Goal: Task Accomplishment & Management: Manage account settings

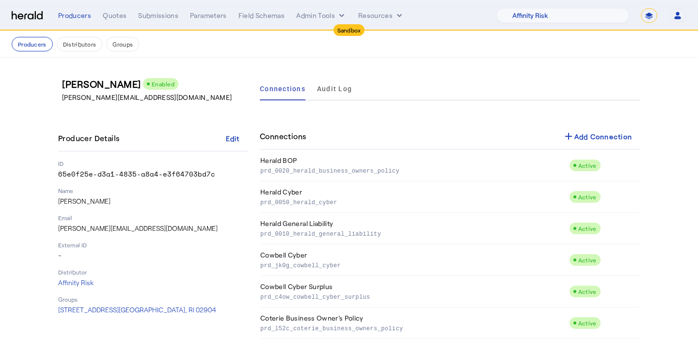
select select "pfm_1vyo_affinityrisk"
select select "*******"
click at [69, 15] on div "Producers" at bounding box center [74, 16] width 33 height 10
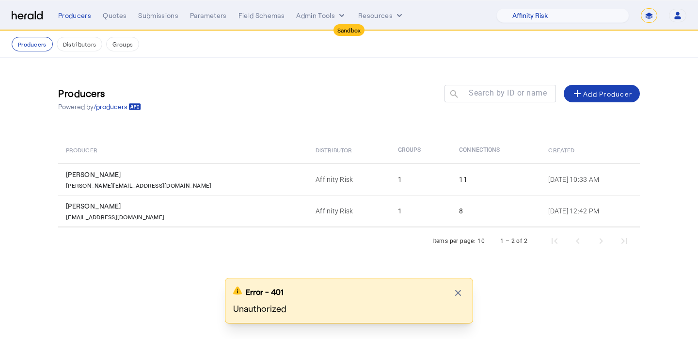
click at [655, 20] on select "**********" at bounding box center [649, 15] width 16 height 15
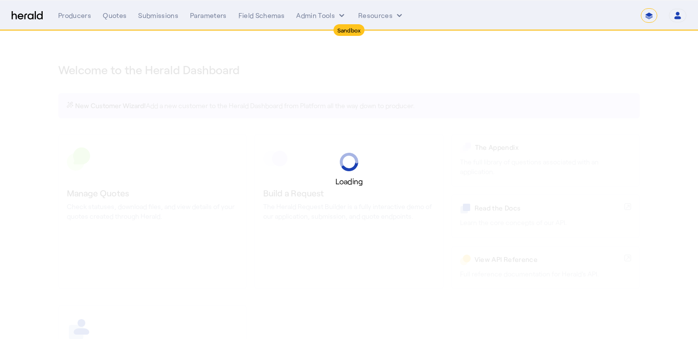
select select "*******"
select select "pfm_1vyo_affinityrisk"
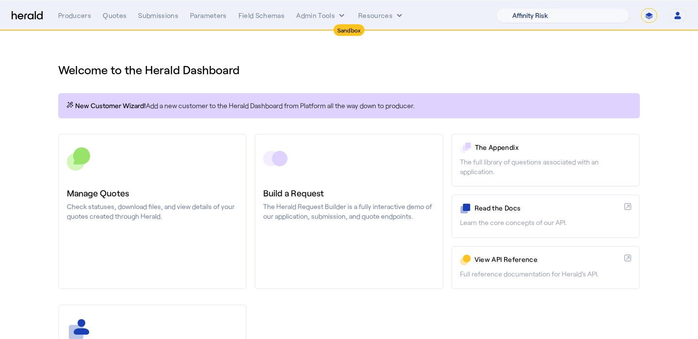
click at [587, 12] on select "1Fort Acrisure Acturis Affinity Advisors Affinity Risk Agentero AmWins Anzen Ao…" at bounding box center [563, 15] width 133 height 15
click at [649, 20] on select "**********" at bounding box center [649, 15] width 16 height 15
select select "**********"
click at [641, 8] on select "**********" at bounding box center [649, 15] width 16 height 15
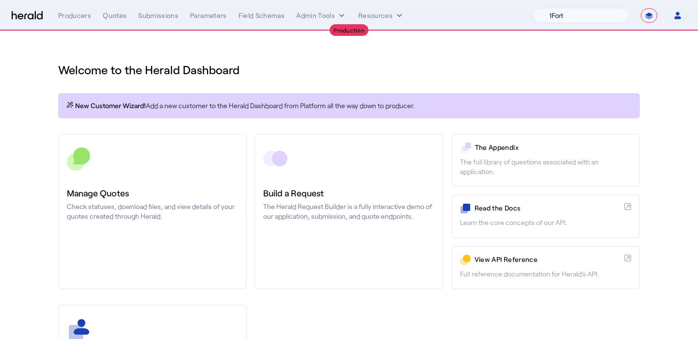
click at [588, 9] on select "1Fort Affinity Risk [PERSON_NAME] [PERSON_NAME] CRC Campus Coverage Citadel Fif…" at bounding box center [581, 15] width 96 height 15
select select "pfm_lx2v_founder_shield"
click at [533, 8] on select "1Fort Affinity Risk [PERSON_NAME] [PERSON_NAME] CRC Campus Coverage Citadel Fif…" at bounding box center [581, 15] width 96 height 15
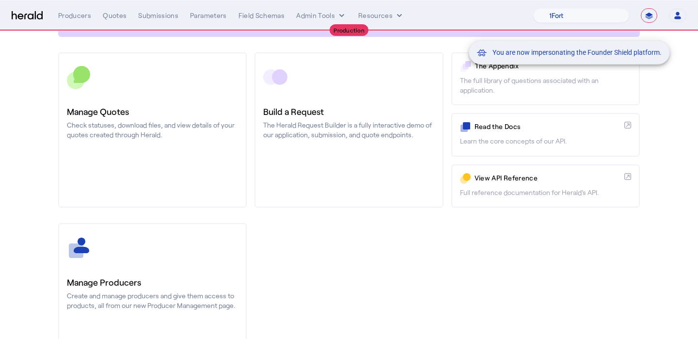
scroll to position [93, 0]
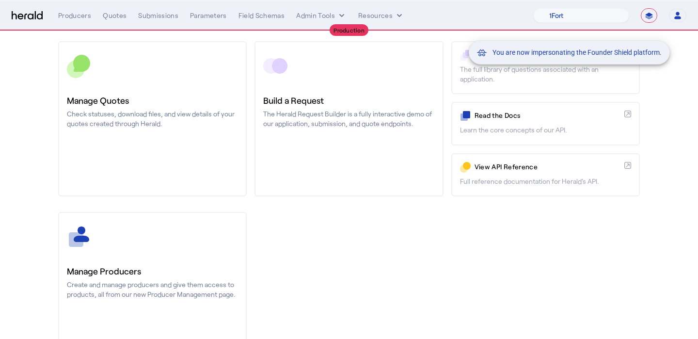
click at [176, 233] on div "You are now impersonating the Founder Shield platform." at bounding box center [349, 169] width 698 height 339
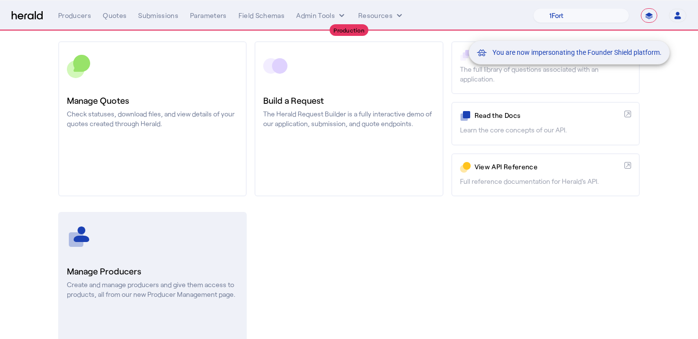
click at [177, 253] on link "Manage Producers Create and manage producers and give them access to products, …" at bounding box center [152, 289] width 189 height 155
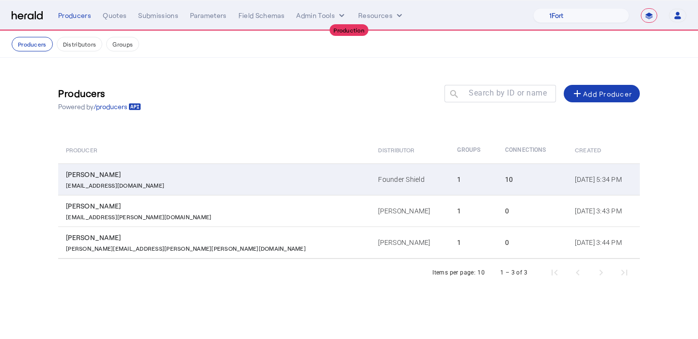
click at [202, 171] on div "[PERSON_NAME]" at bounding box center [216, 175] width 301 height 10
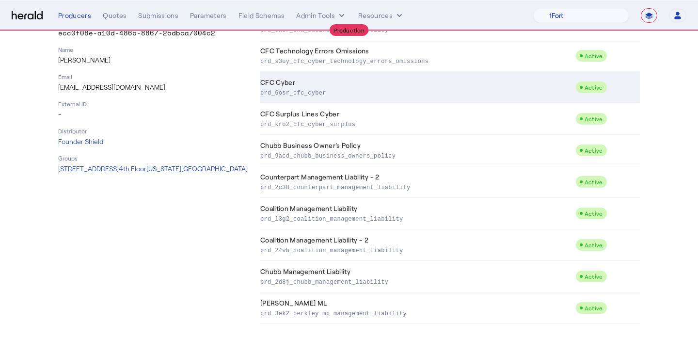
scroll to position [145, 0]
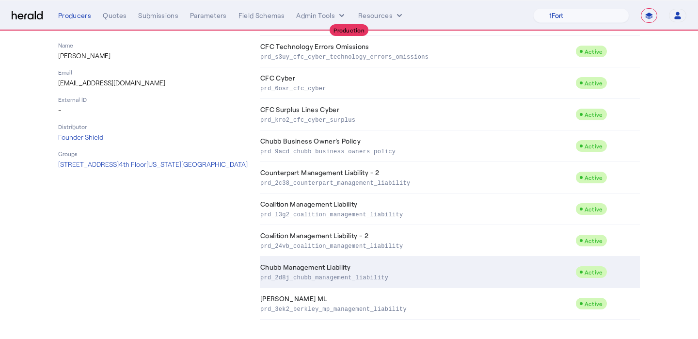
click at [343, 281] on p "prd_2d8j_chubb_management_liability" at bounding box center [415, 277] width 311 height 10
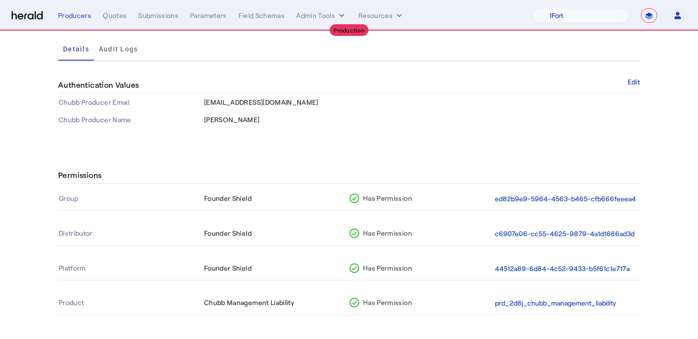
scroll to position [105, 0]
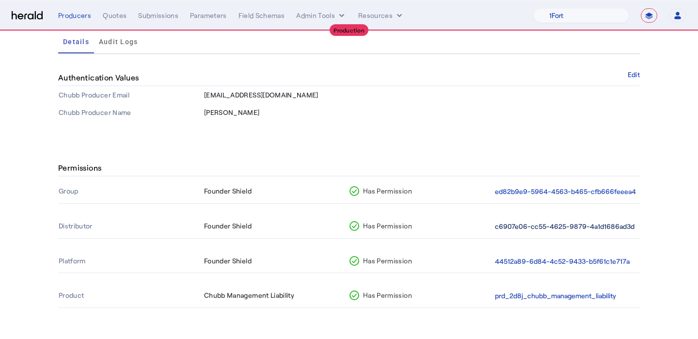
click at [539, 230] on button "c6907e06-cc55-4625-9879-4a1d1686ad3d" at bounding box center [565, 226] width 140 height 11
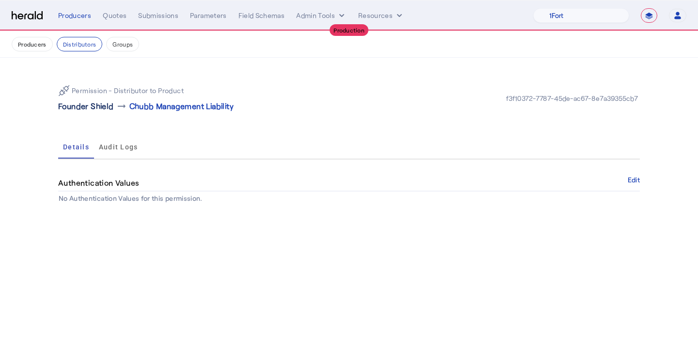
click at [84, 105] on p "Founder Shield" at bounding box center [86, 106] width 56 height 12
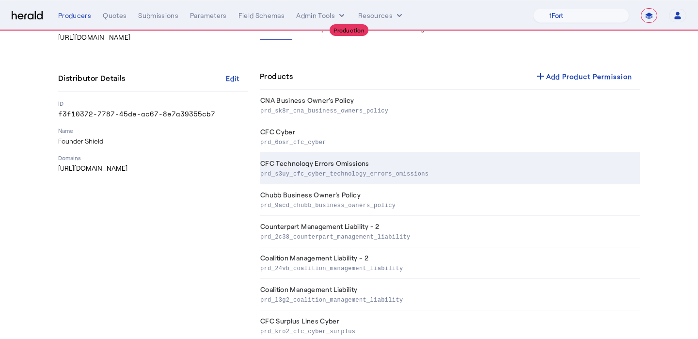
scroll to position [145, 0]
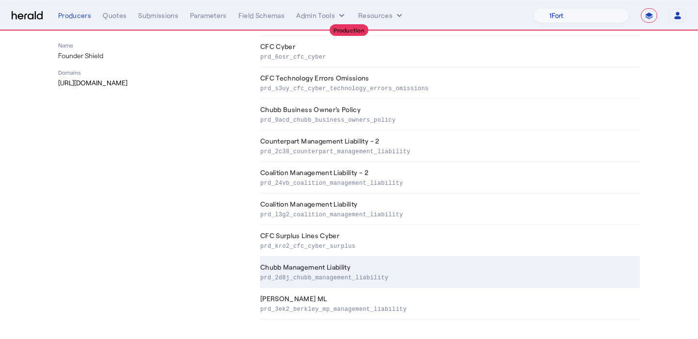
click at [342, 269] on td "Chubb Management Liability prd_2d8j_chubb_management_liability" at bounding box center [450, 273] width 380 height 32
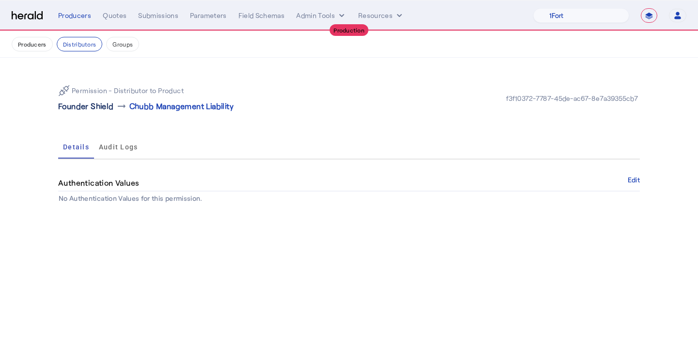
click at [89, 105] on p "Founder Shield" at bounding box center [86, 106] width 56 height 12
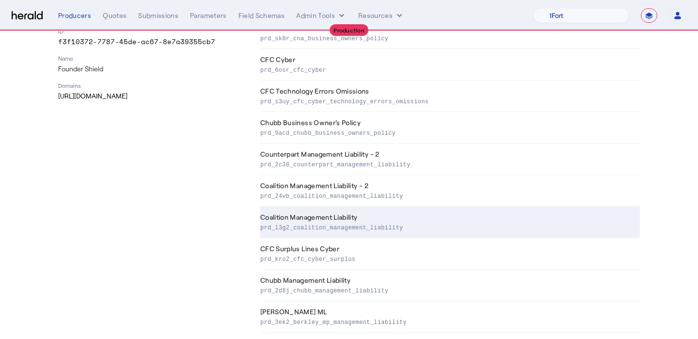
scroll to position [145, 0]
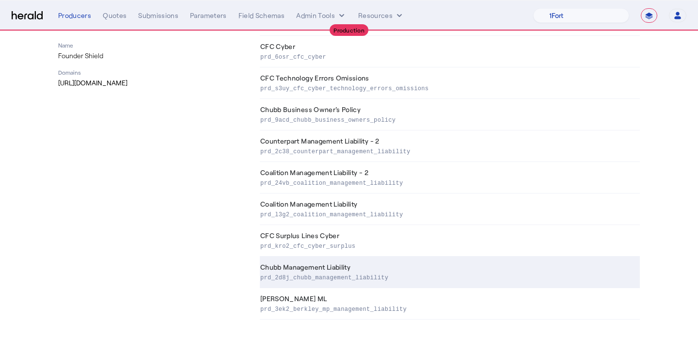
click at [328, 267] on td "Chubb Management Liability prd_2d8j_chubb_management_liability" at bounding box center [450, 273] width 380 height 32
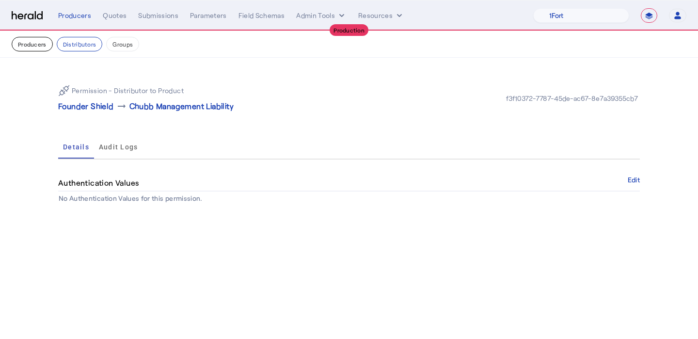
click at [33, 47] on button "Producers" at bounding box center [32, 44] width 41 height 15
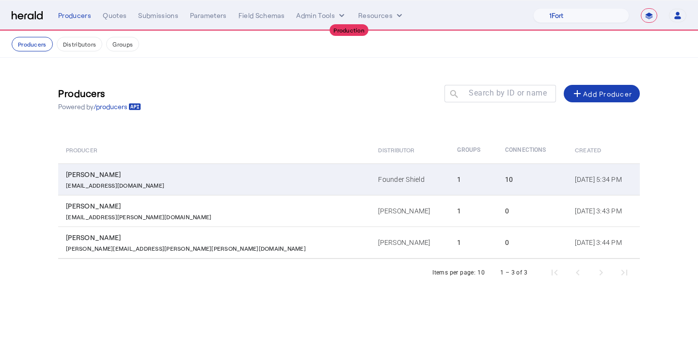
click at [371, 191] on td "Founder Shield" at bounding box center [410, 179] width 79 height 32
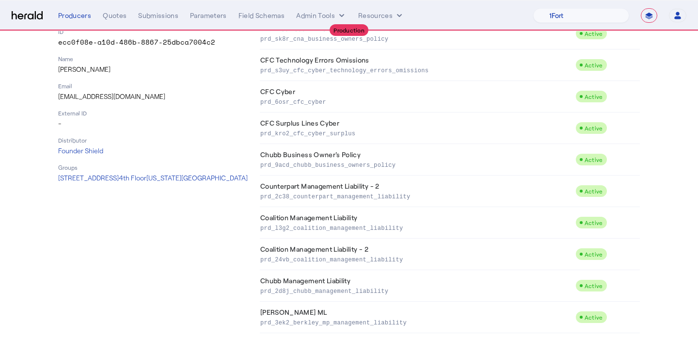
scroll to position [145, 0]
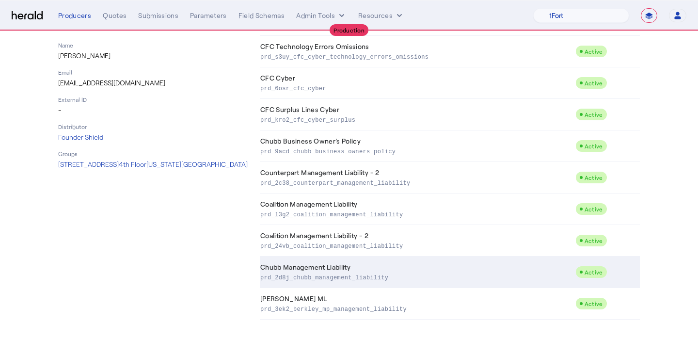
click at [280, 265] on td "Chubb Management Liability prd_2d8j_chubb_management_liability" at bounding box center [418, 273] width 316 height 32
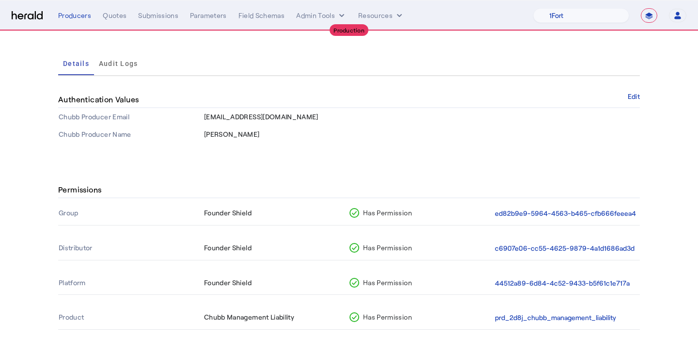
scroll to position [93, 0]
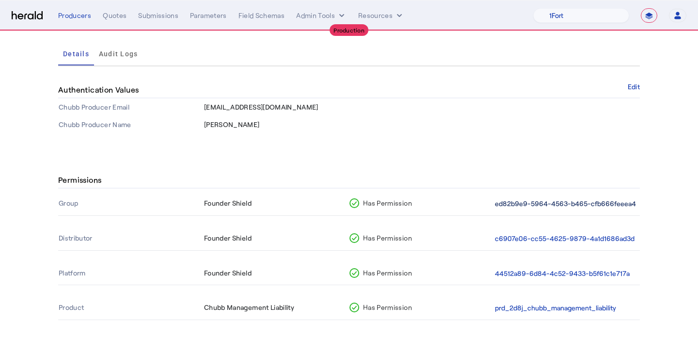
click at [526, 205] on button "ed82b9e9-5964-4563-b465-cfb666feeea4" at bounding box center [565, 203] width 141 height 11
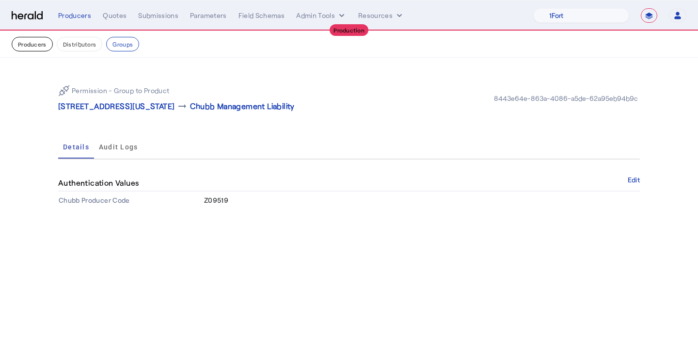
click at [42, 47] on button "Producers" at bounding box center [32, 44] width 41 height 15
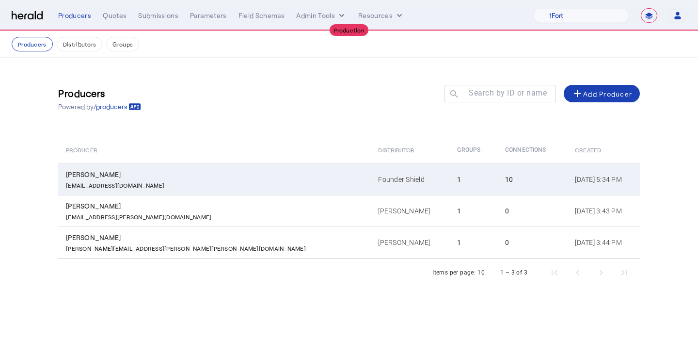
click at [209, 166] on td "[PERSON_NAME] [PERSON_NAME][EMAIL_ADDRESS][DOMAIN_NAME]" at bounding box center [214, 179] width 312 height 32
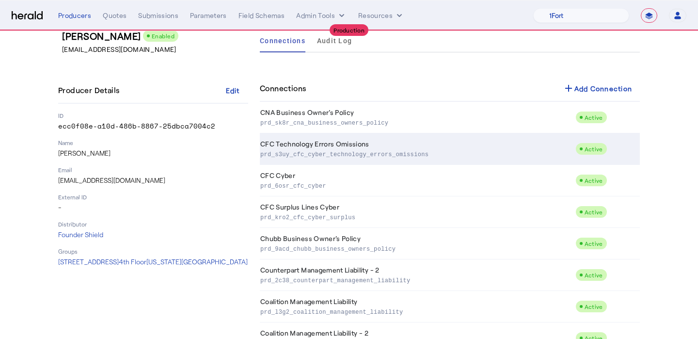
scroll to position [59, 0]
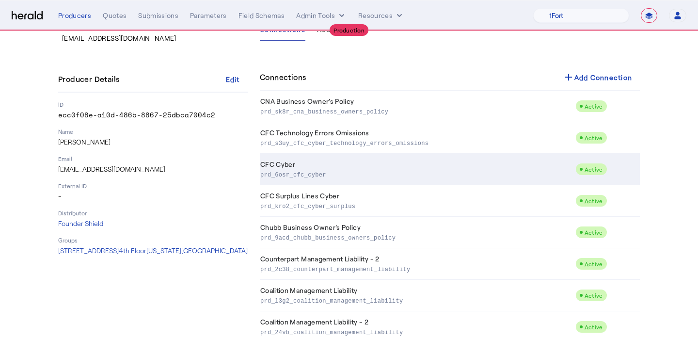
click at [355, 164] on td "CFC Cyber prd_6osr_cfc_cyber" at bounding box center [418, 170] width 316 height 32
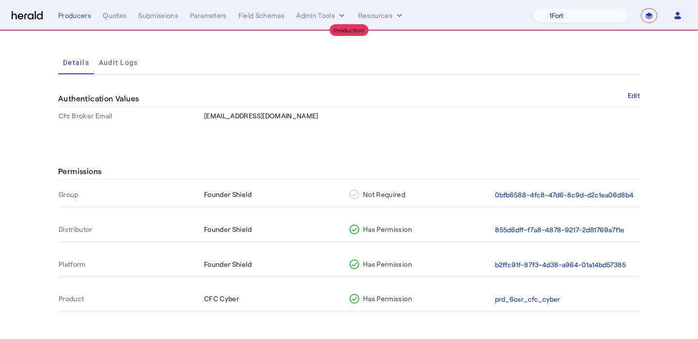
scroll to position [88, 0]
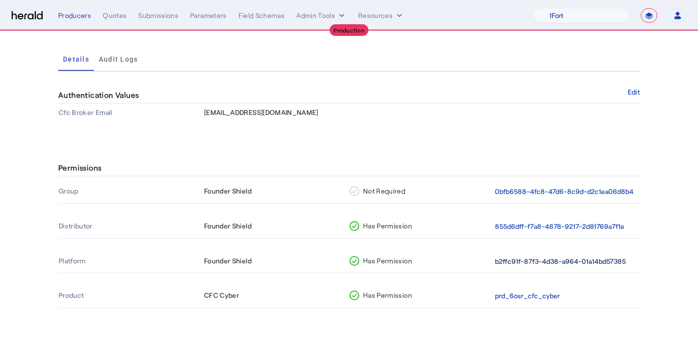
click at [528, 262] on button "b2ffc91f-87f3-4d38-a964-01a14bd57385" at bounding box center [560, 261] width 131 height 11
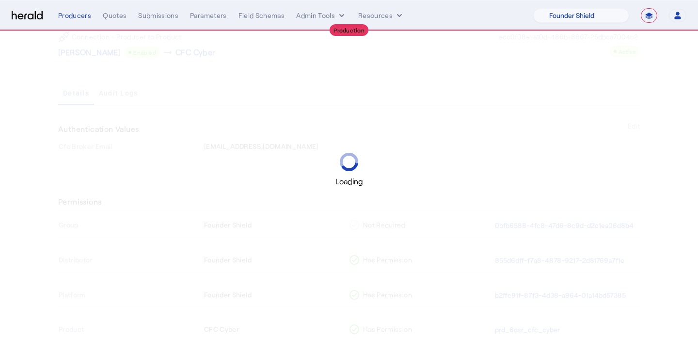
scroll to position [88, 0]
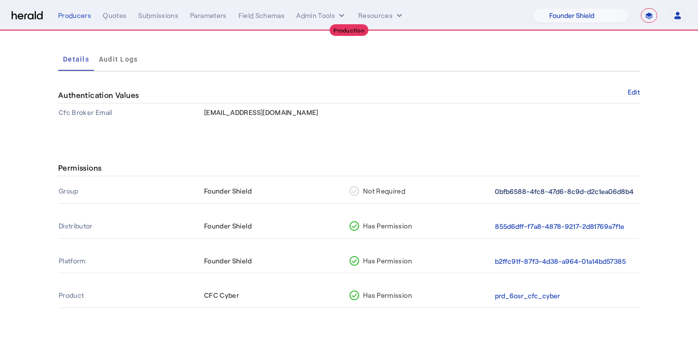
click at [506, 194] on button "0bfb6588-4fc8-47d6-8c9d-d2c1ea06d8b4" at bounding box center [564, 191] width 139 height 11
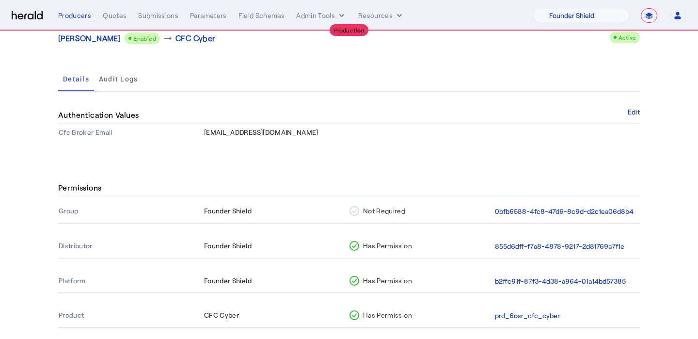
scroll to position [77, 0]
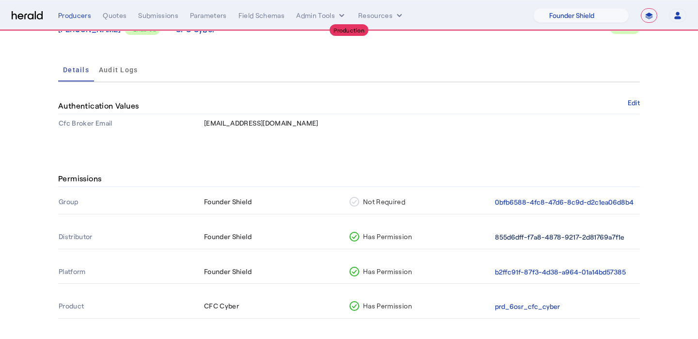
click at [540, 237] on button "855d6dff-f7a8-4878-9217-2d81769a7f1e" at bounding box center [559, 237] width 129 height 11
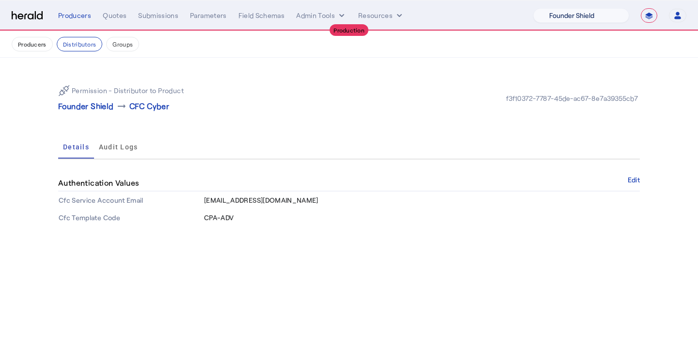
click at [611, 8] on select "1Fort Affinity Risk [PERSON_NAME] [PERSON_NAME] CRC Campus Coverage Citadel Fif…" at bounding box center [581, 15] width 96 height 15
click at [533, 8] on select "1Fort Affinity Risk [PERSON_NAME] [PERSON_NAME] CRC Campus Coverage Citadel Fif…" at bounding box center [581, 15] width 96 height 15
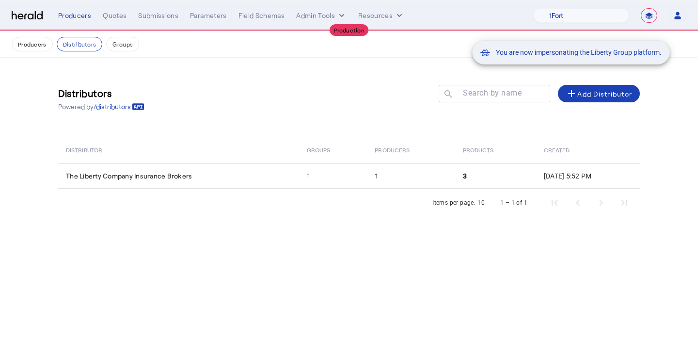
click at [285, 178] on div "You are now impersonating the Liberty Group platform." at bounding box center [349, 169] width 698 height 339
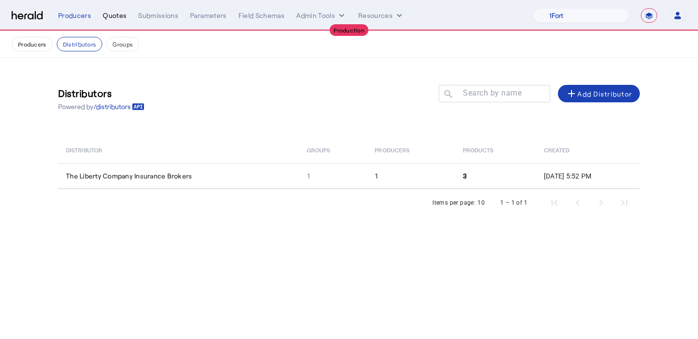
click at [117, 20] on div "Quotes" at bounding box center [115, 16] width 24 height 10
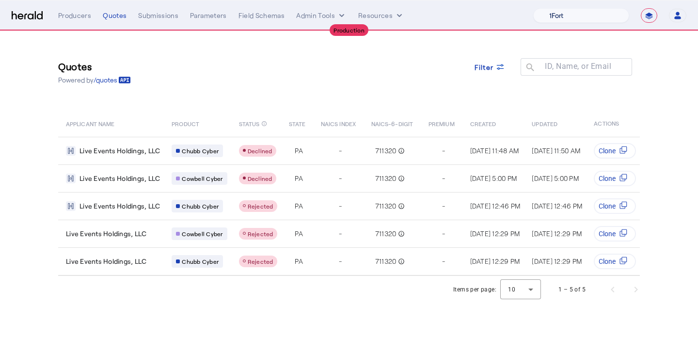
click at [559, 11] on select "1Fort Affinity Risk [PERSON_NAME] [PERSON_NAME] CRC Campus Coverage Citadel Fif…" at bounding box center [581, 15] width 96 height 15
select select "pfm_lx2v_founder_shield"
click at [533, 8] on select "1Fort Affinity Risk [PERSON_NAME] [PERSON_NAME] CRC Campus Coverage Citadel Fif…" at bounding box center [581, 15] width 96 height 15
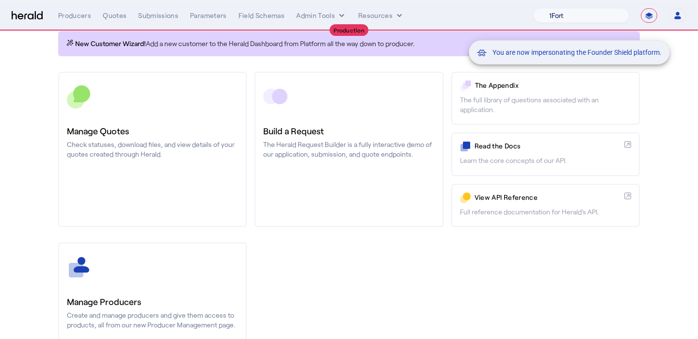
scroll to position [103, 0]
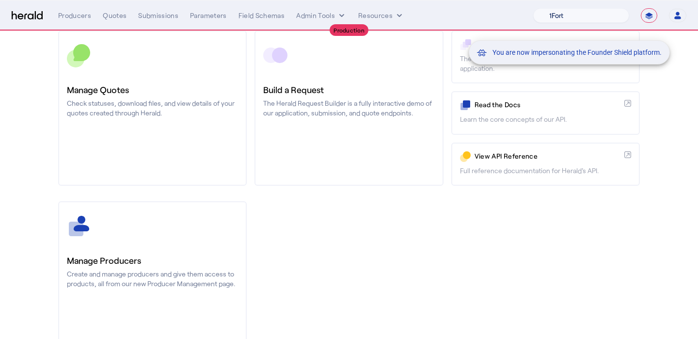
click at [161, 221] on div "You are now impersonating the Founder Shield platform." at bounding box center [349, 169] width 698 height 339
drag, startPoint x: 559, startPoint y: 11, endPoint x: 155, endPoint y: 251, distance: 470.2
click at [155, 251] on div "You are now impersonating the Founder Shield platform." at bounding box center [349, 169] width 698 height 339
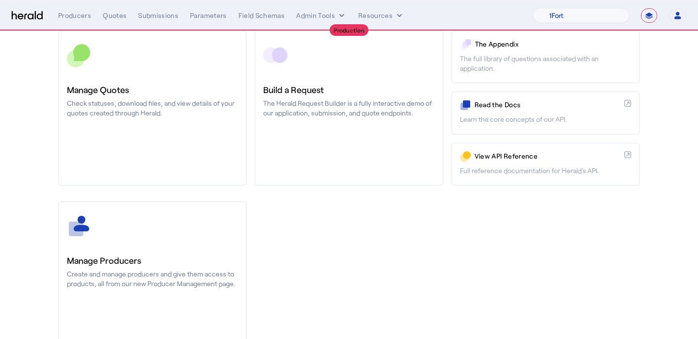
click at [155, 250] on link "Manage Producers Create and manage producers and give them access to products, …" at bounding box center [152, 278] width 189 height 155
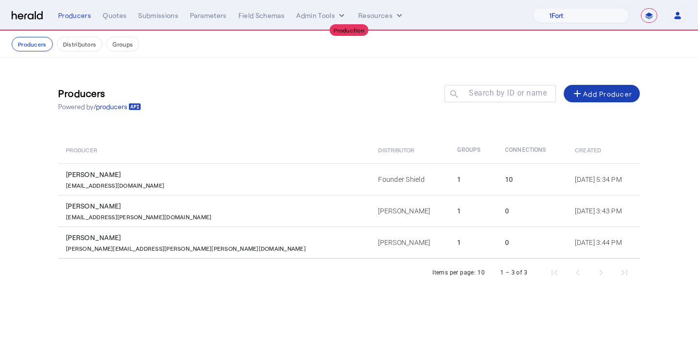
click at [199, 210] on div "[PERSON_NAME]" at bounding box center [216, 206] width 301 height 10
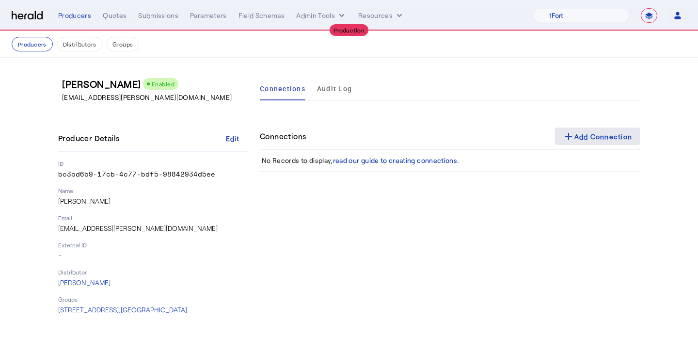
drag, startPoint x: 155, startPoint y: 251, endPoint x: 587, endPoint y: 136, distance: 447.1
click at [587, 136] on div "add Add Connection" at bounding box center [598, 136] width 70 height 12
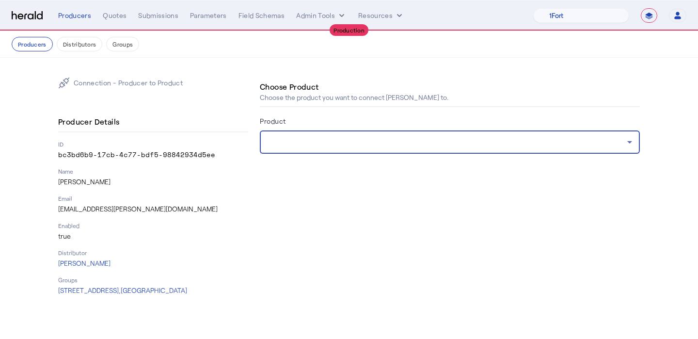
click at [582, 136] on div at bounding box center [448, 142] width 360 height 12
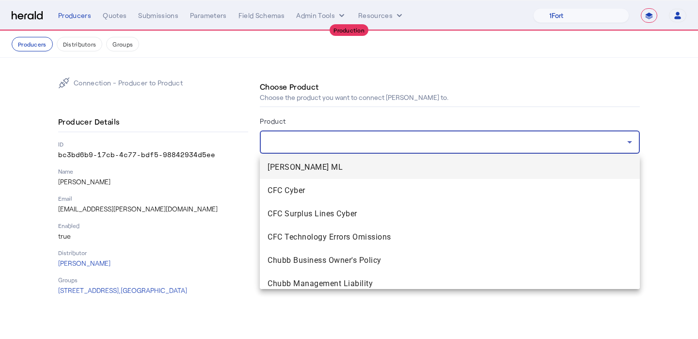
click at [306, 192] on span "CFC Cyber" at bounding box center [450, 191] width 365 height 12
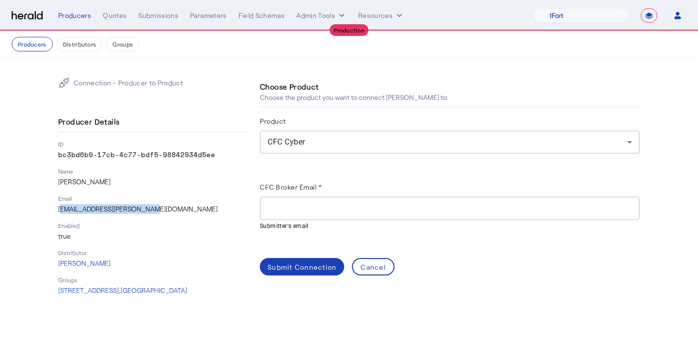
drag, startPoint x: 151, startPoint y: 210, endPoint x: 57, endPoint y: 211, distance: 94.1
click at [57, 211] on div "Connection - Producer to Product Producer Details ID bc3bd6b9-17cb-4c77-bdf5-98…" at bounding box center [349, 186] width 621 height 257
copy p "[EMAIL_ADDRESS][PERSON_NAME][DOMAIN_NAME]"
click at [318, 205] on input "CFC Broker Email *" at bounding box center [450, 209] width 365 height 12
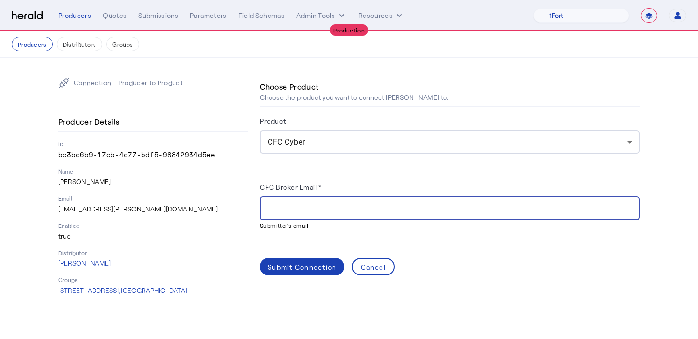
paste input "**********"
type input "**********"
click at [304, 265] on div "Submit Connection" at bounding box center [302, 267] width 69 height 10
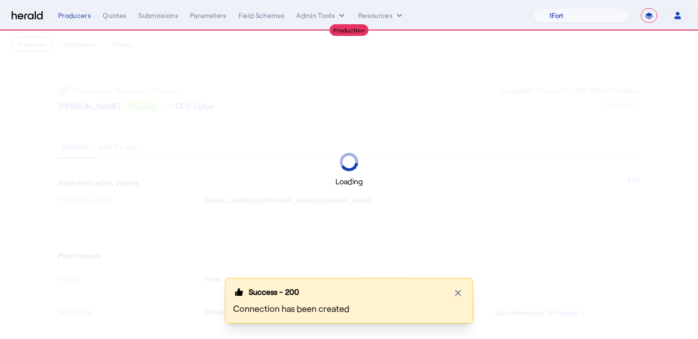
scroll to position [13, 0]
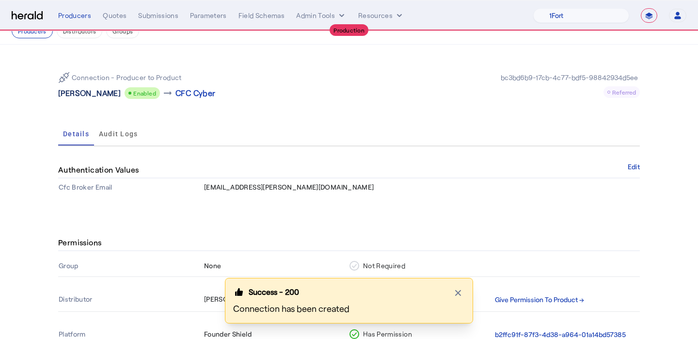
click at [86, 94] on p "[PERSON_NAME]" at bounding box center [89, 93] width 63 height 12
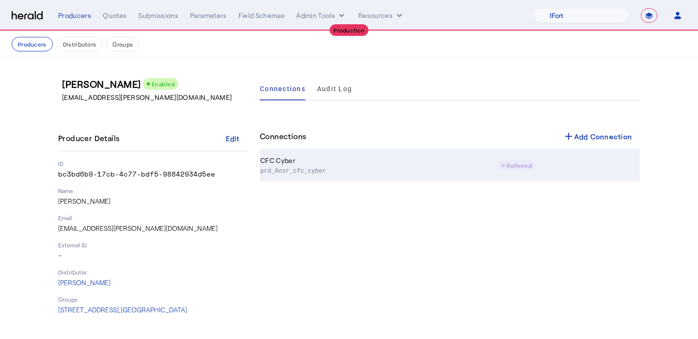
click at [331, 150] on td "CFC Cyber prd_6osr_cfc_cyber" at bounding box center [379, 166] width 238 height 32
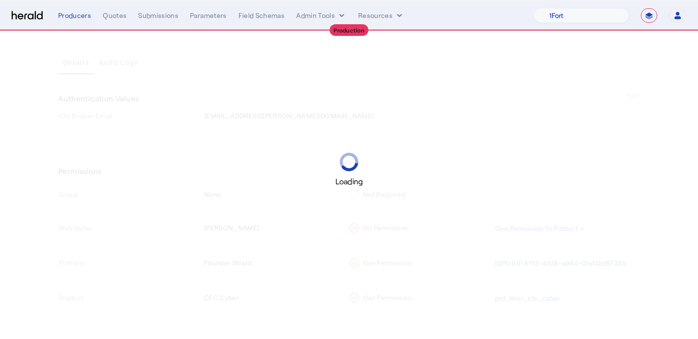
scroll to position [86, 0]
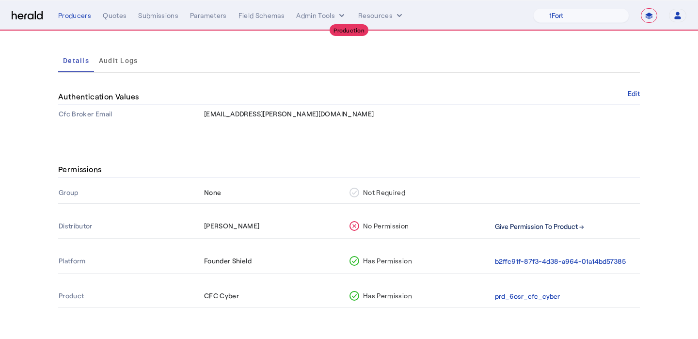
click at [511, 226] on button "Give Permission To Product →" at bounding box center [539, 226] width 89 height 11
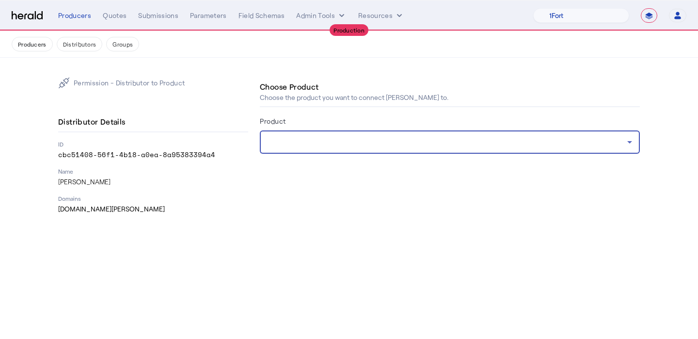
click at [353, 137] on div at bounding box center [448, 142] width 360 height 12
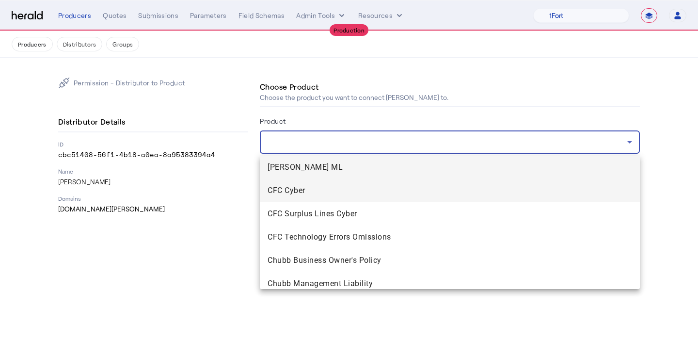
click at [339, 187] on span "CFC Cyber" at bounding box center [450, 191] width 365 height 12
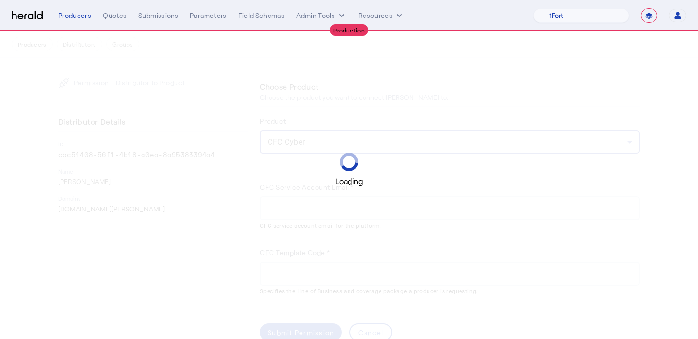
scroll to position [20, 0]
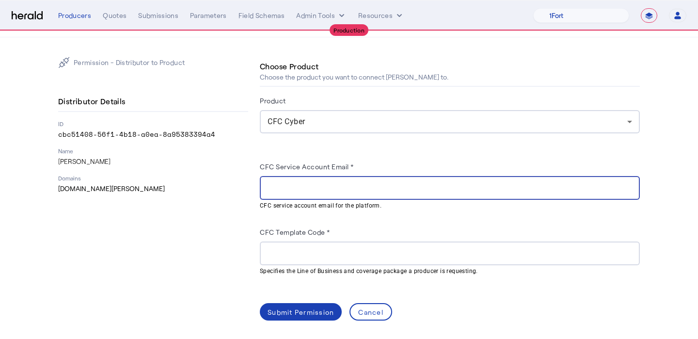
click at [287, 192] on input "CFC Service Account Email *" at bounding box center [450, 188] width 365 height 12
paste input "**********"
type input "**********"
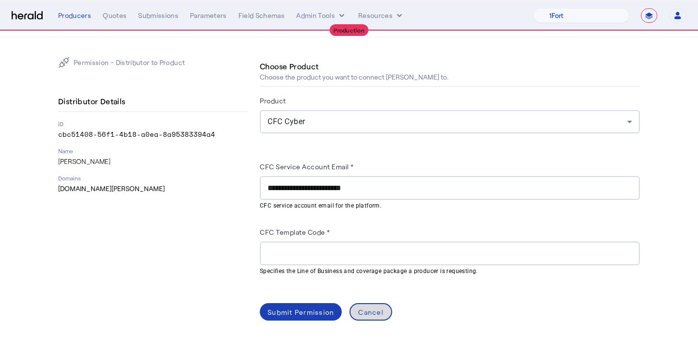
click at [378, 312] on div "Cancel" at bounding box center [370, 312] width 25 height 10
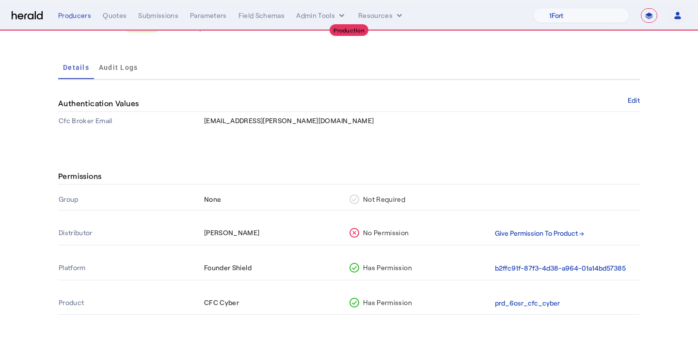
scroll to position [23, 0]
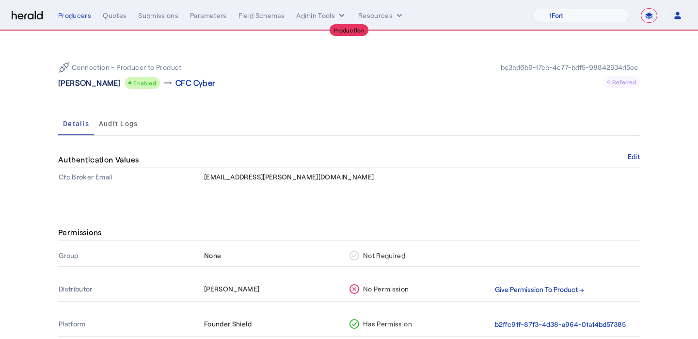
click at [97, 87] on p "[PERSON_NAME]" at bounding box center [89, 83] width 63 height 12
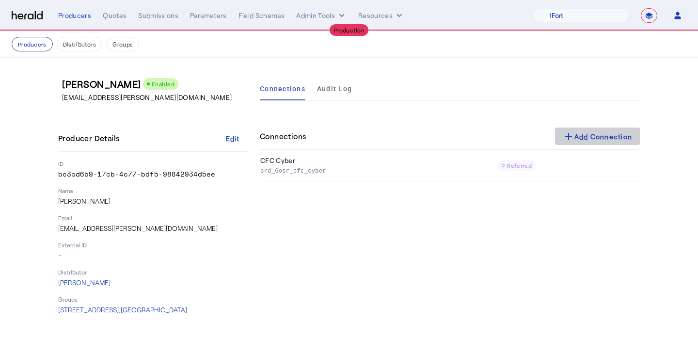
click at [588, 133] on div "add Add Connection" at bounding box center [598, 136] width 70 height 12
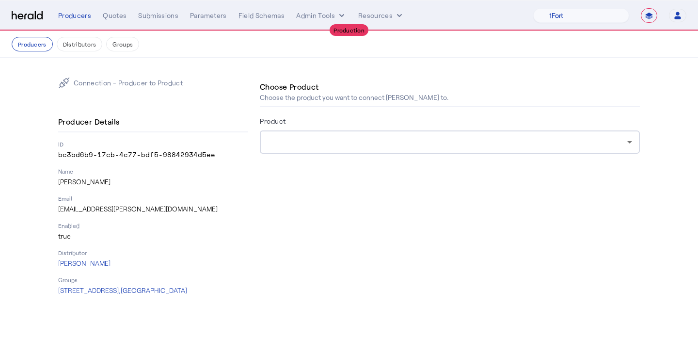
click at [375, 135] on div at bounding box center [450, 141] width 365 height 23
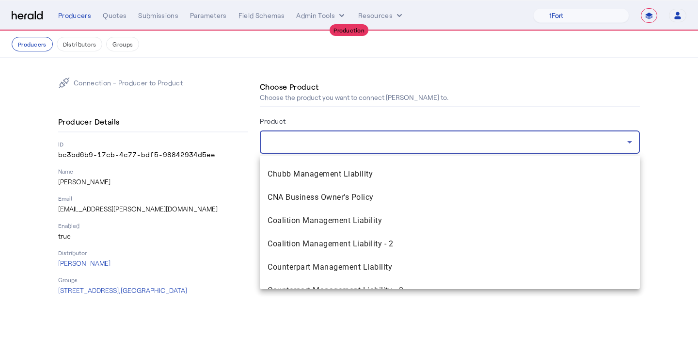
scroll to position [123, 0]
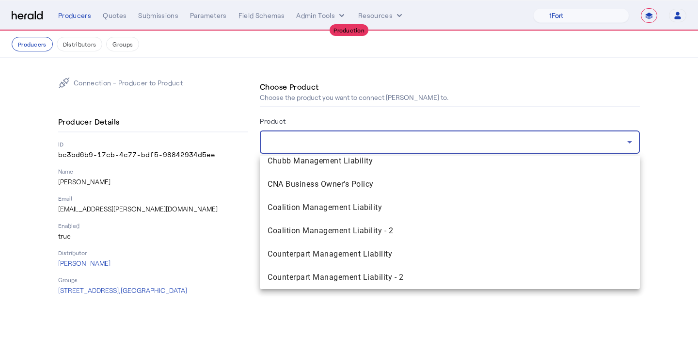
click at [308, 9] on div at bounding box center [349, 169] width 698 height 339
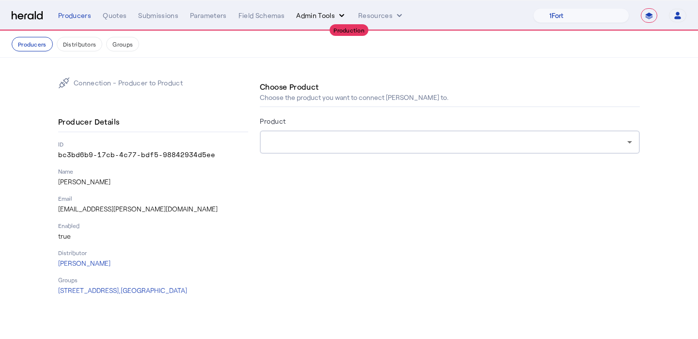
click at [308, 19] on button "Admin Tools" at bounding box center [321, 16] width 50 height 10
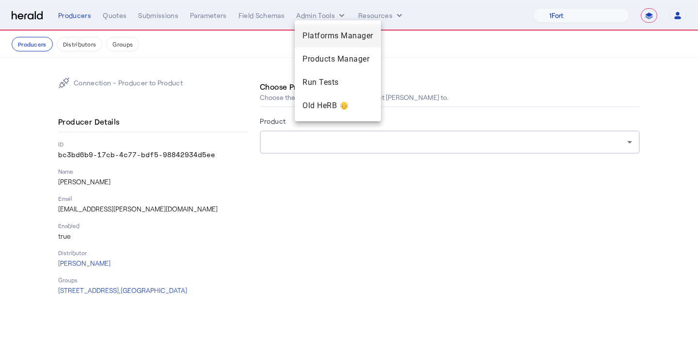
click at [311, 35] on span "Platforms Manager" at bounding box center [338, 36] width 71 height 12
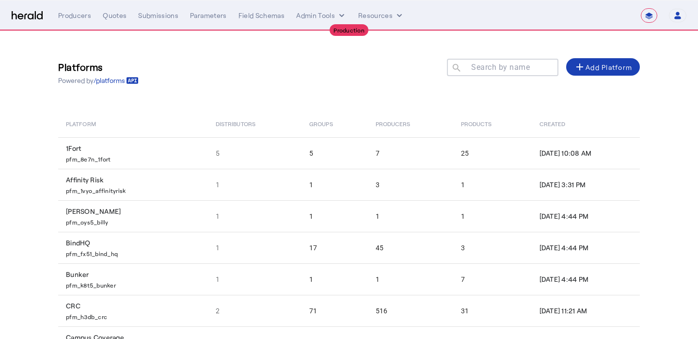
click at [491, 70] on mat-label "Search by name" at bounding box center [500, 67] width 59 height 9
click at [491, 70] on input "Search by name" at bounding box center [507, 67] width 87 height 12
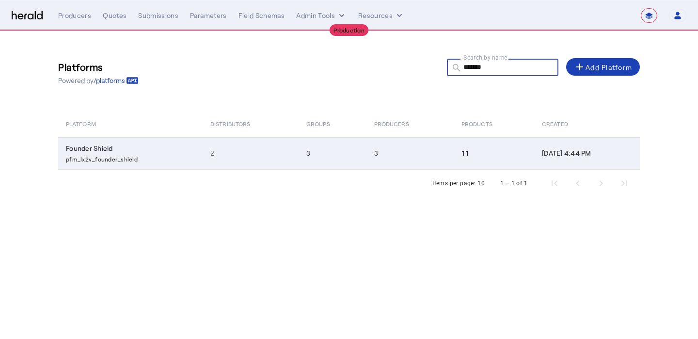
type input "*******"
click at [454, 146] on td "11" at bounding box center [494, 153] width 81 height 32
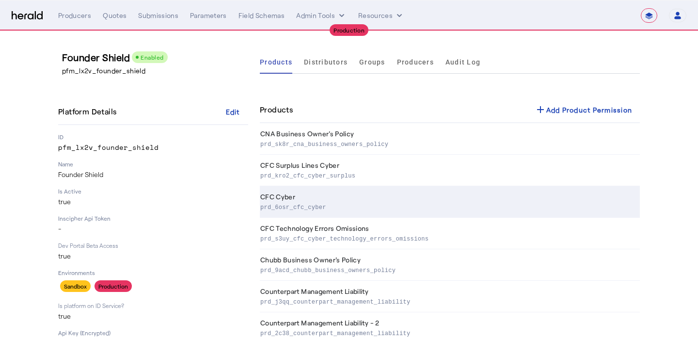
scroll to position [23, 0]
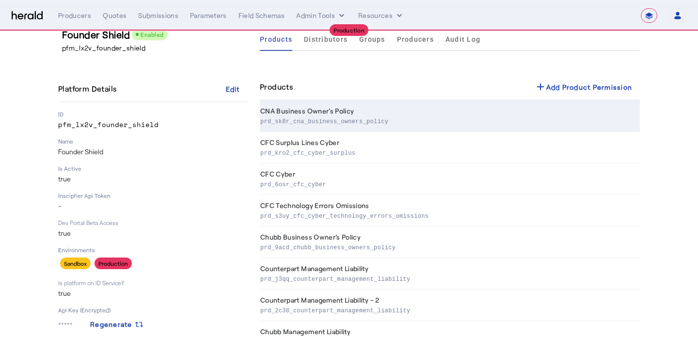
click at [600, 101] on th "CNA Business Owner's Policy prd_sk8r_cna_business_owners_policy" at bounding box center [450, 116] width 380 height 32
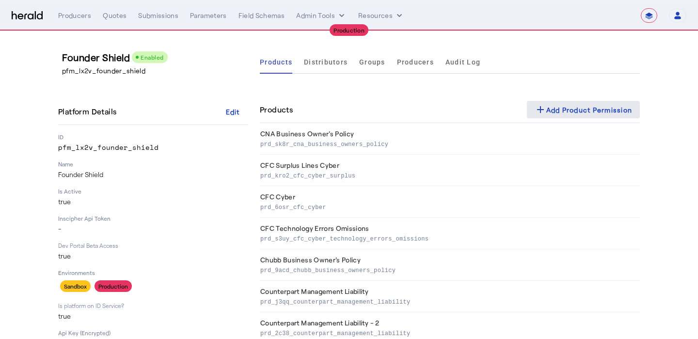
click at [573, 102] on span at bounding box center [583, 109] width 113 height 23
select select "pfm_lx2v_founder_shield"
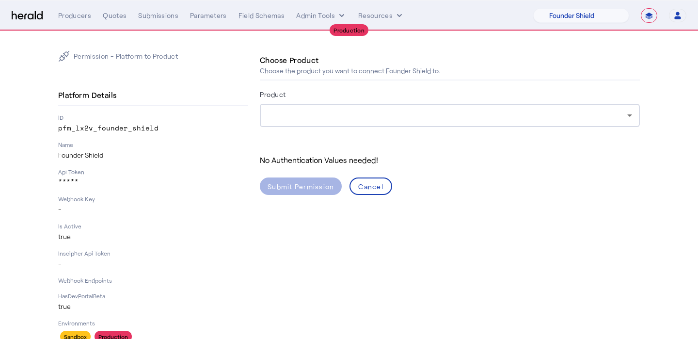
click at [306, 118] on div at bounding box center [448, 116] width 360 height 12
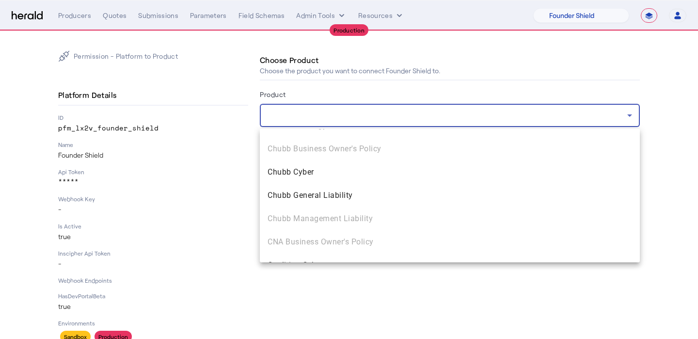
scroll to position [464, 0]
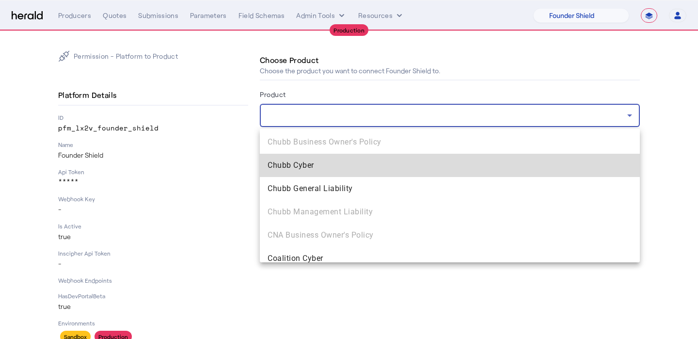
click at [311, 167] on span "Chubb Cyber" at bounding box center [450, 166] width 365 height 12
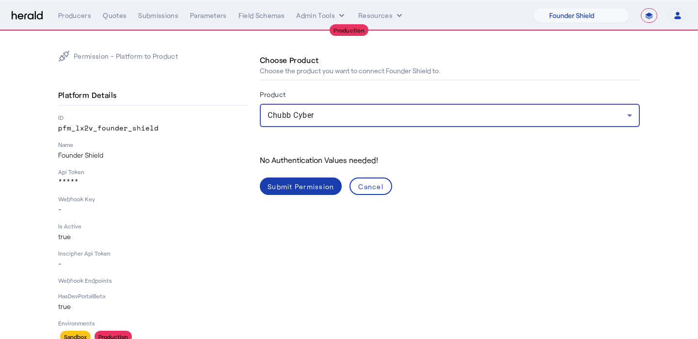
click at [311, 184] on div "Submit Permission" at bounding box center [301, 186] width 66 height 10
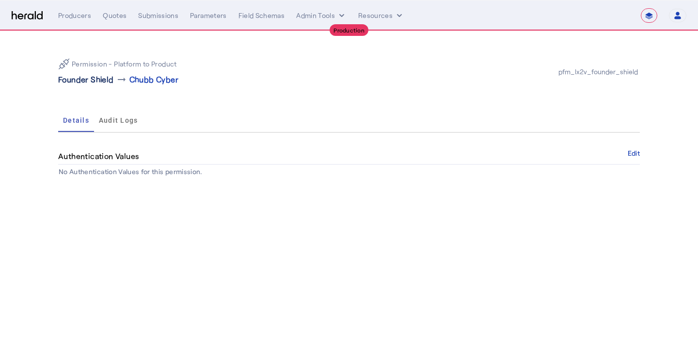
click at [75, 74] on p "Founder Shield" at bounding box center [86, 80] width 56 height 12
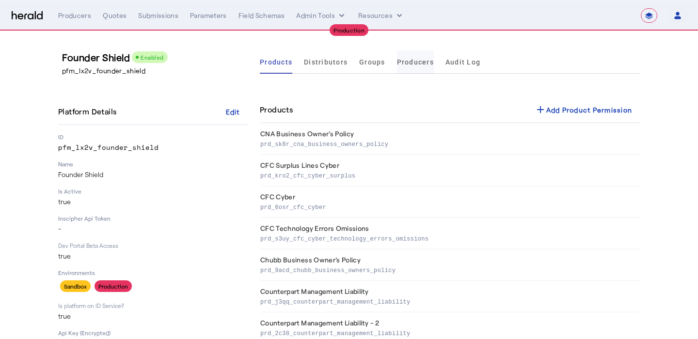
click at [415, 65] on span "Producers" at bounding box center [415, 62] width 37 height 7
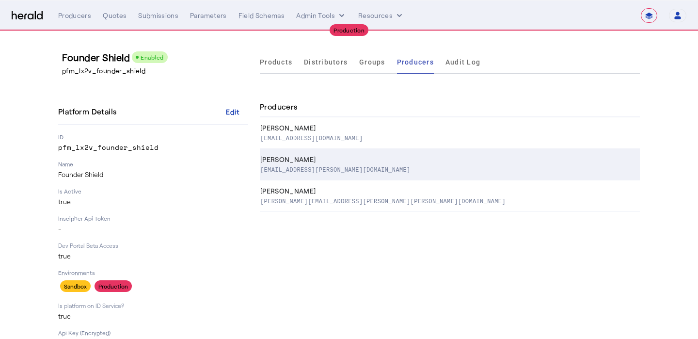
click at [370, 173] on div "[EMAIL_ADDRESS][PERSON_NAME][DOMAIN_NAME]" at bounding box center [448, 169] width 376 height 10
select select "pfm_lx2v_founder_shield"
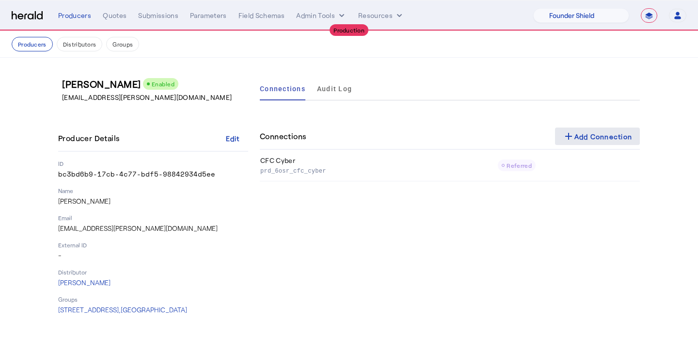
click at [580, 134] on div "add Add Connection" at bounding box center [598, 136] width 70 height 12
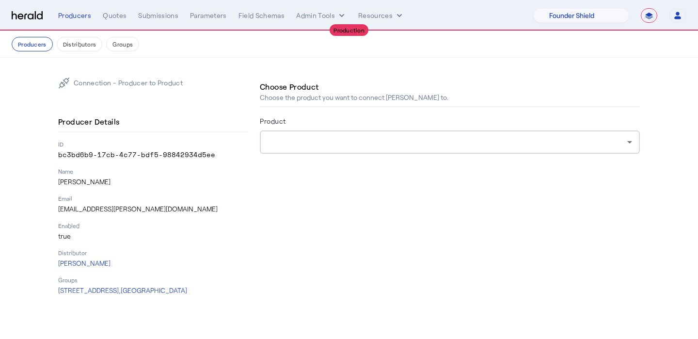
click at [392, 146] on div at bounding box center [448, 142] width 360 height 12
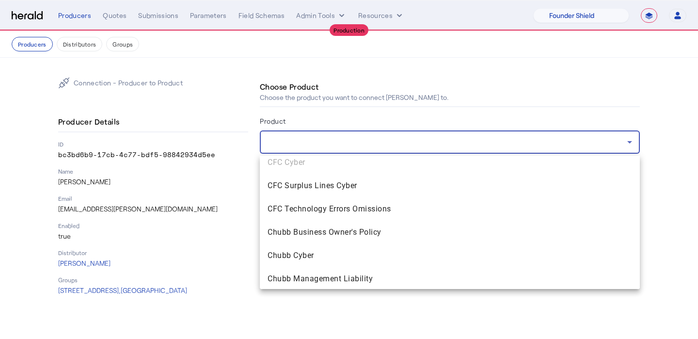
scroll to position [32, 0]
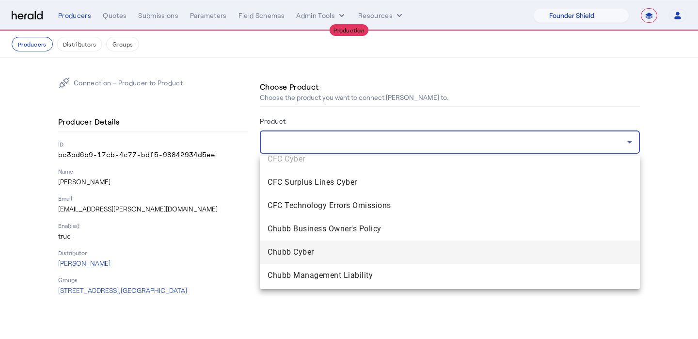
click at [363, 252] on span "Chubb Cyber" at bounding box center [450, 252] width 365 height 12
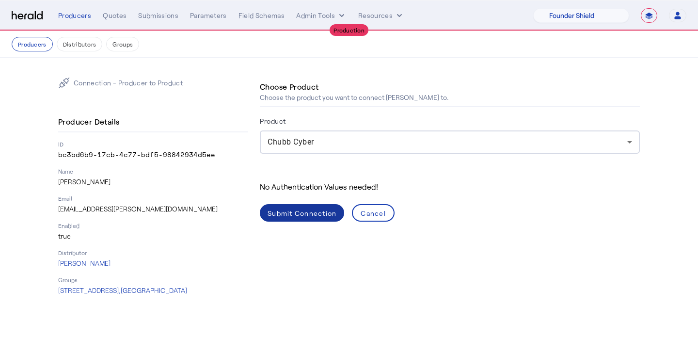
click at [308, 203] on span at bounding box center [302, 212] width 84 height 23
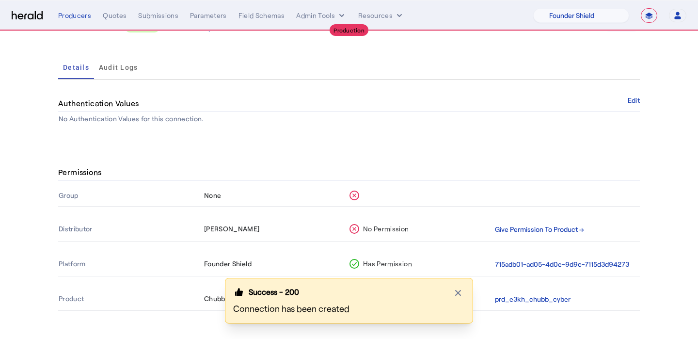
scroll to position [82, 0]
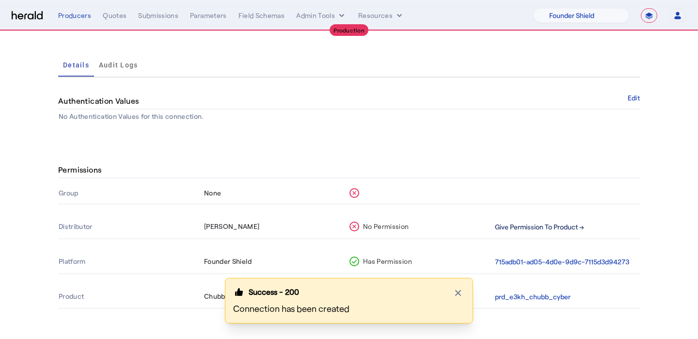
click at [510, 224] on button "Give Permission To Product →" at bounding box center [539, 227] width 89 height 11
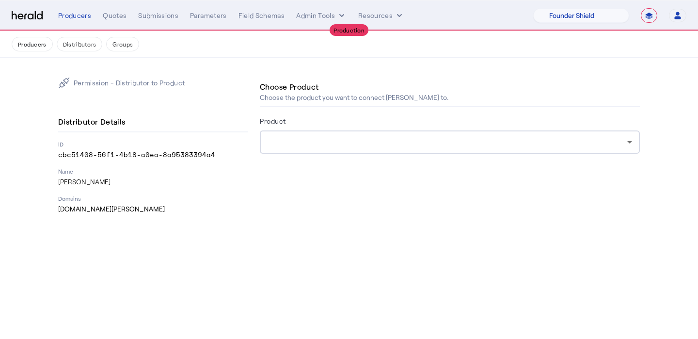
click at [332, 132] on div at bounding box center [450, 141] width 365 height 23
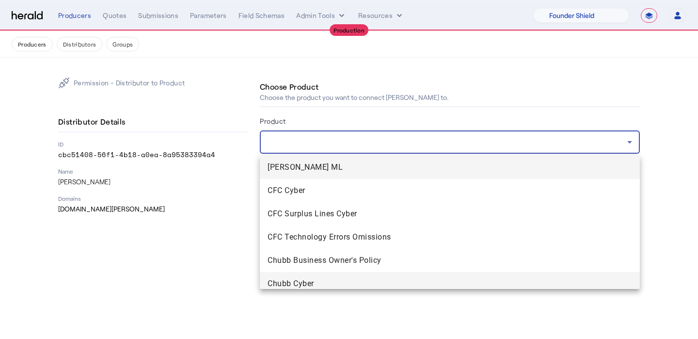
click at [314, 276] on mat-option "Chubb Cyber" at bounding box center [450, 283] width 380 height 23
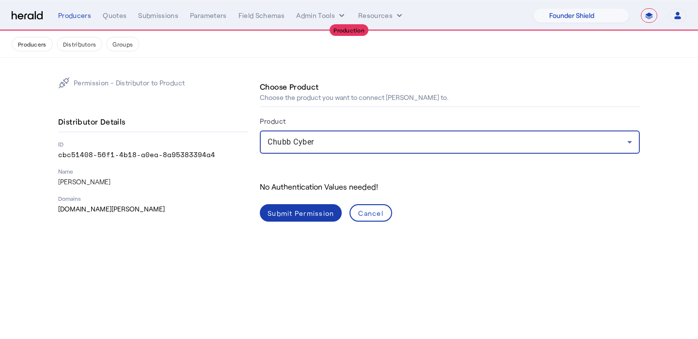
click at [304, 219] on span at bounding box center [301, 212] width 82 height 23
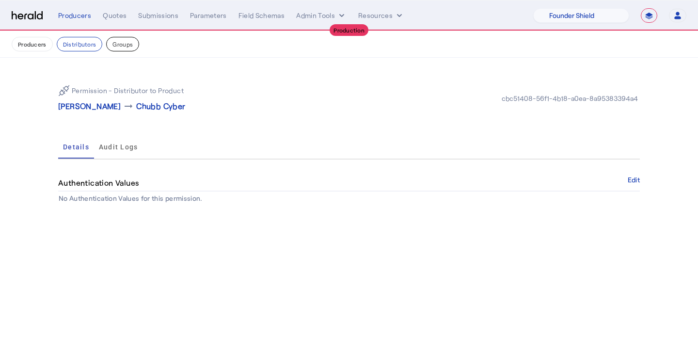
click at [117, 45] on button "Groups" at bounding box center [122, 44] width 33 height 15
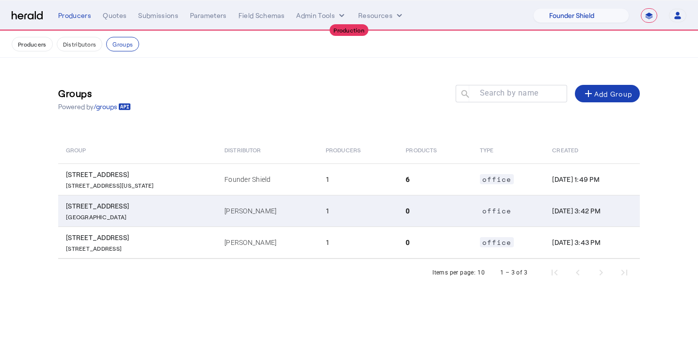
click at [167, 218] on p "[GEOGRAPHIC_DATA]" at bounding box center [139, 216] width 147 height 10
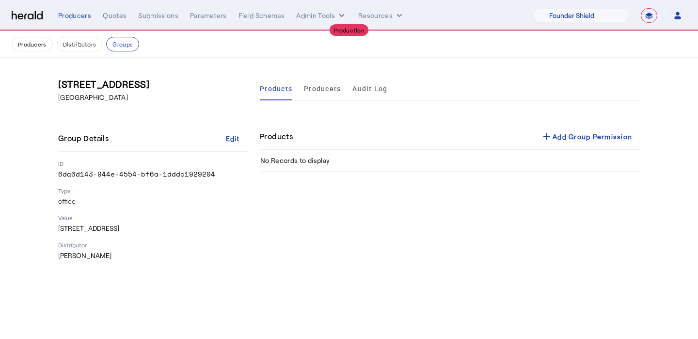
click at [562, 124] on div "Products add Add Group Permission" at bounding box center [450, 137] width 380 height 26
click at [556, 134] on div "add Add Group Permission" at bounding box center [586, 136] width 91 height 12
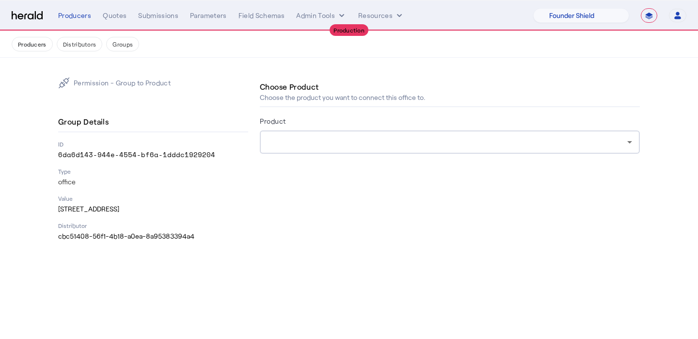
click at [453, 143] on div at bounding box center [448, 142] width 360 height 12
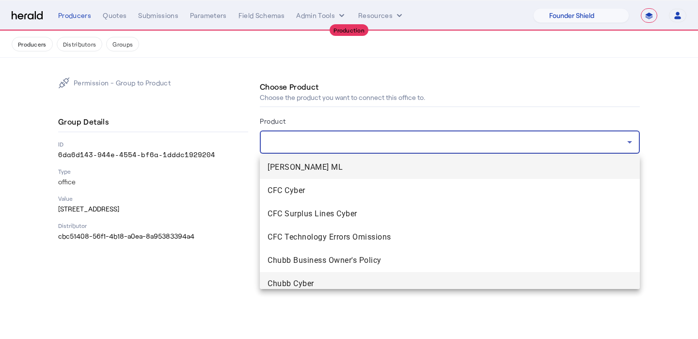
click at [372, 274] on mat-option "Chubb Cyber" at bounding box center [450, 283] width 380 height 23
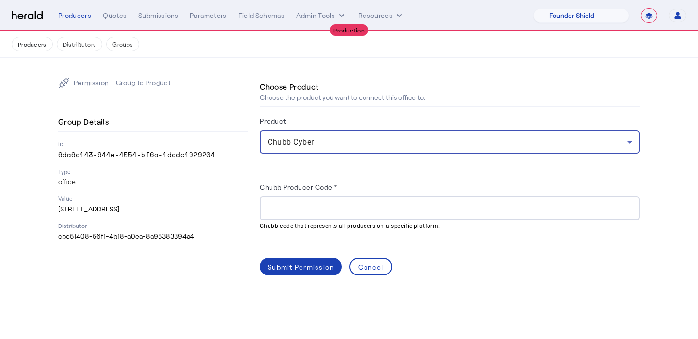
click at [319, 203] on input "Chubb Producer Code *" at bounding box center [450, 209] width 365 height 12
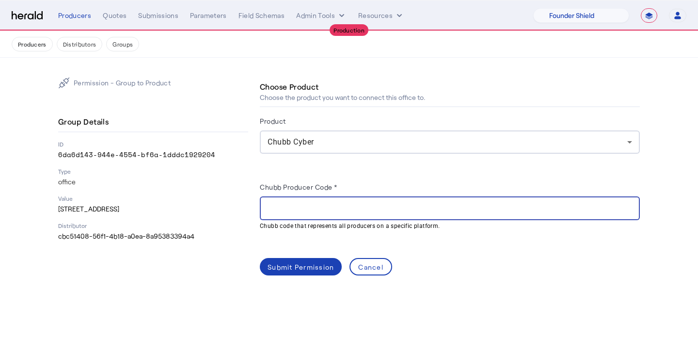
paste input "******"
type input "******"
click at [310, 262] on div "Submit Permission" at bounding box center [301, 267] width 66 height 10
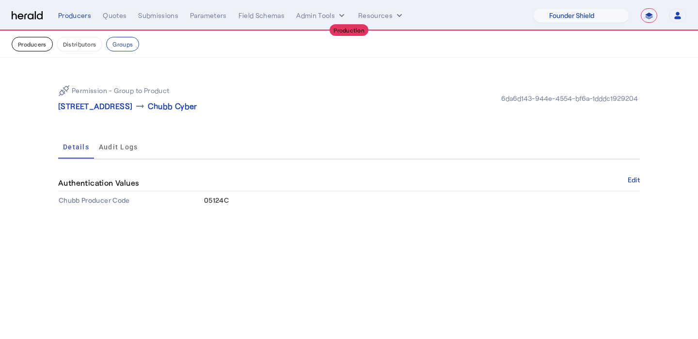
click at [36, 43] on button "Producers" at bounding box center [32, 44] width 41 height 15
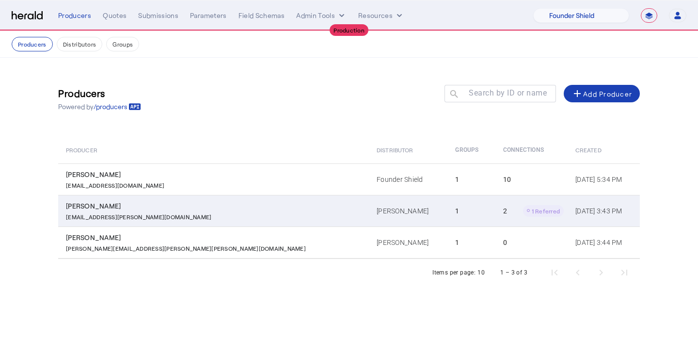
click at [369, 198] on td "[PERSON_NAME]" at bounding box center [408, 211] width 79 height 32
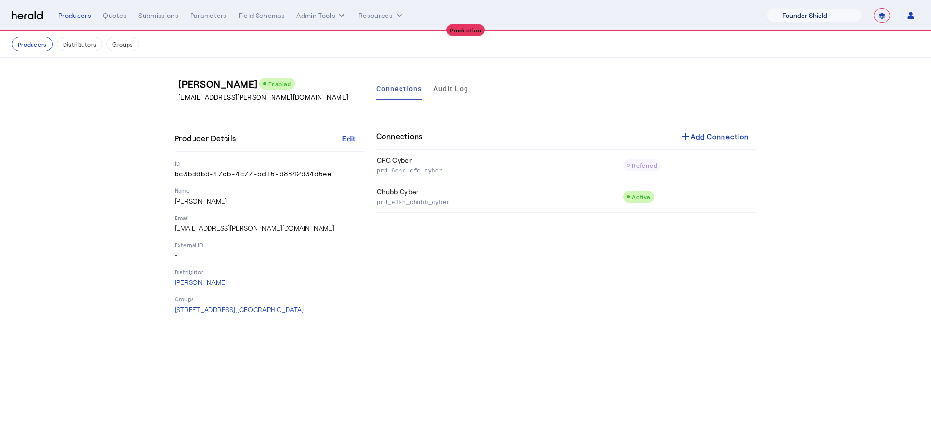
click at [698, 16] on select "1Fort Affinity Risk [PERSON_NAME] [PERSON_NAME] CRC Campus Coverage Citadel Fif…" at bounding box center [814, 15] width 96 height 15
click at [698, 8] on select "1Fort Affinity Risk [PERSON_NAME] [PERSON_NAME] CRC Campus Coverage Citadel Fif…" at bounding box center [814, 15] width 96 height 15
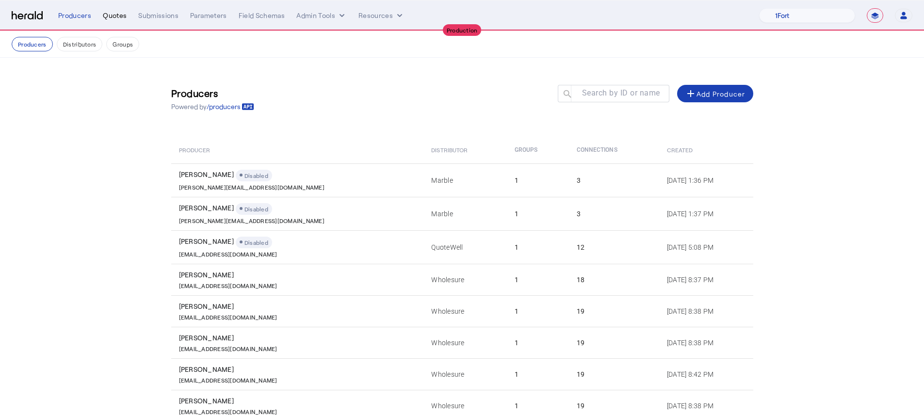
click at [106, 18] on div "Quotes" at bounding box center [115, 16] width 24 height 10
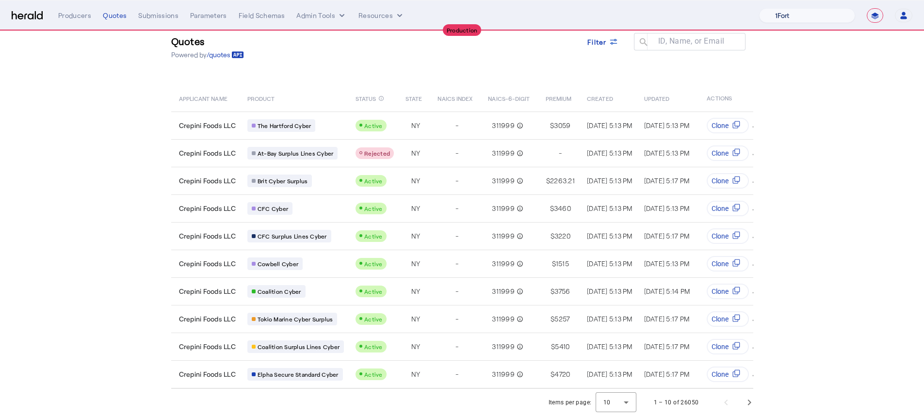
click at [698, 19] on select "1Fort Affinity Risk [PERSON_NAME] [PERSON_NAME] CRC Campus Coverage Citadel Fif…" at bounding box center [807, 15] width 96 height 15
select select "pfm_lx2v_founder_shield"
click at [698, 8] on select "1Fort Affinity Risk [PERSON_NAME] [PERSON_NAME] CRC Campus Coverage Citadel Fif…" at bounding box center [807, 15] width 96 height 15
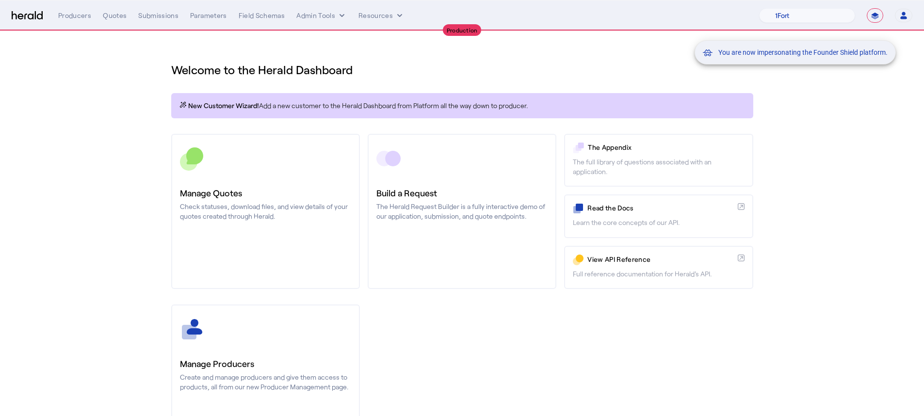
click at [262, 326] on div "You are now impersonating the Founder Shield platform." at bounding box center [462, 208] width 924 height 416
click at [272, 338] on div "You are now impersonating the Founder Shield platform." at bounding box center [462, 208] width 924 height 416
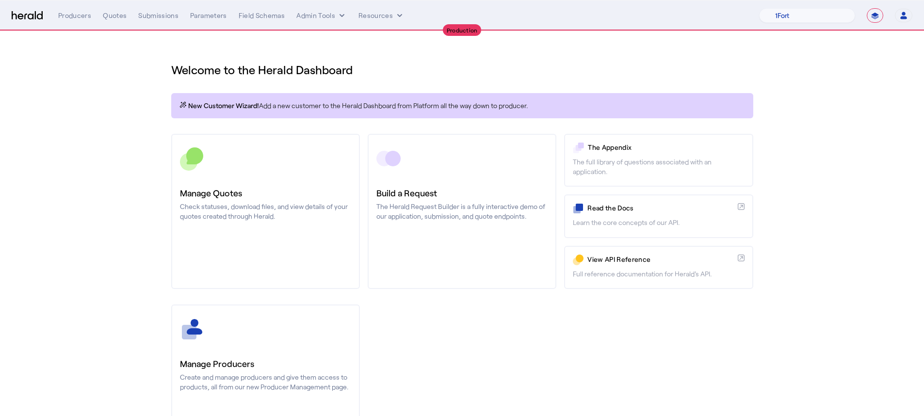
click at [272, 338] on div at bounding box center [265, 329] width 171 height 24
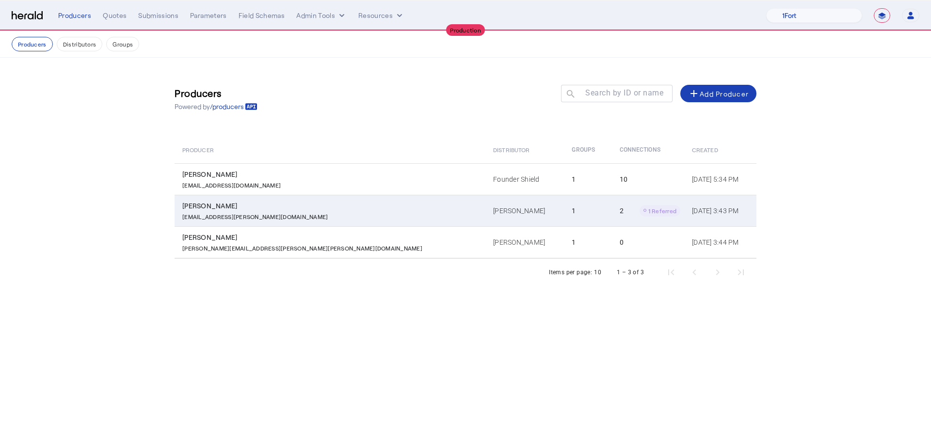
click at [320, 218] on div "[EMAIL_ADDRESS][PERSON_NAME][DOMAIN_NAME]" at bounding box center [331, 216] width 299 height 10
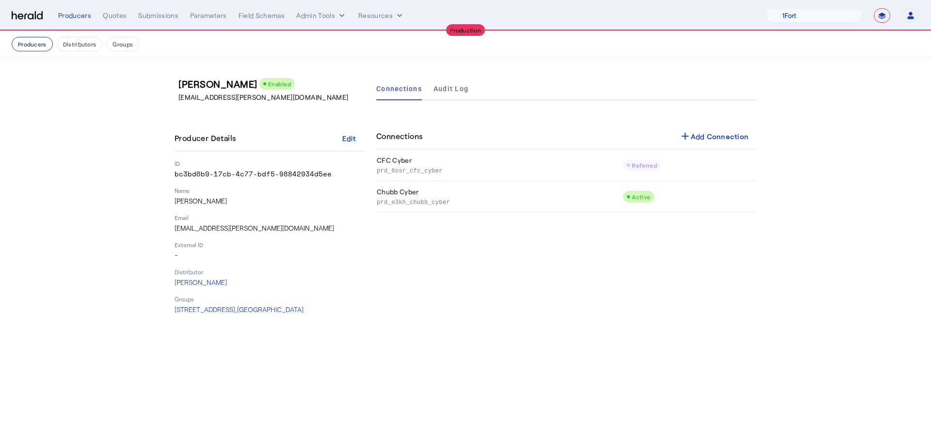
click at [47, 45] on button "Producers" at bounding box center [32, 44] width 41 height 15
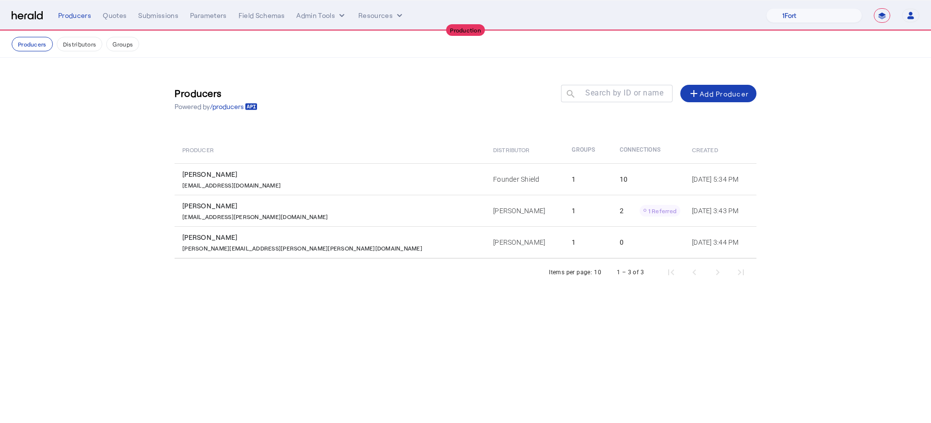
click at [485, 210] on td "[PERSON_NAME]" at bounding box center [524, 211] width 79 height 32
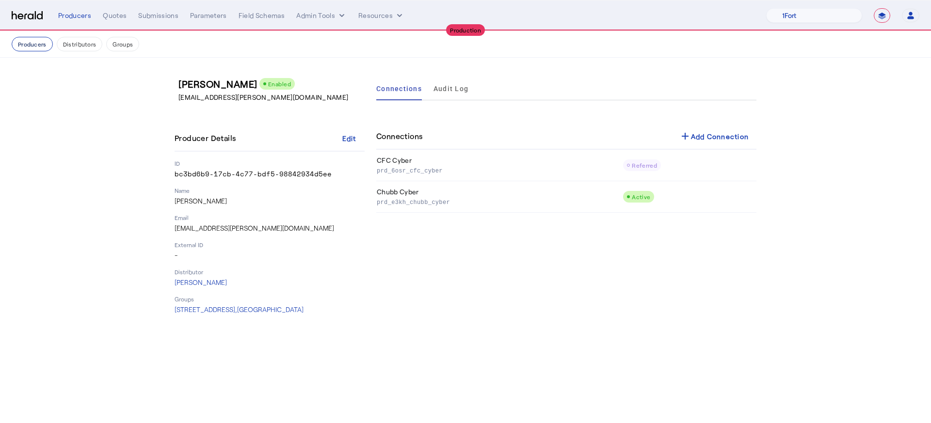
click at [39, 43] on button "Producers" at bounding box center [32, 44] width 41 height 15
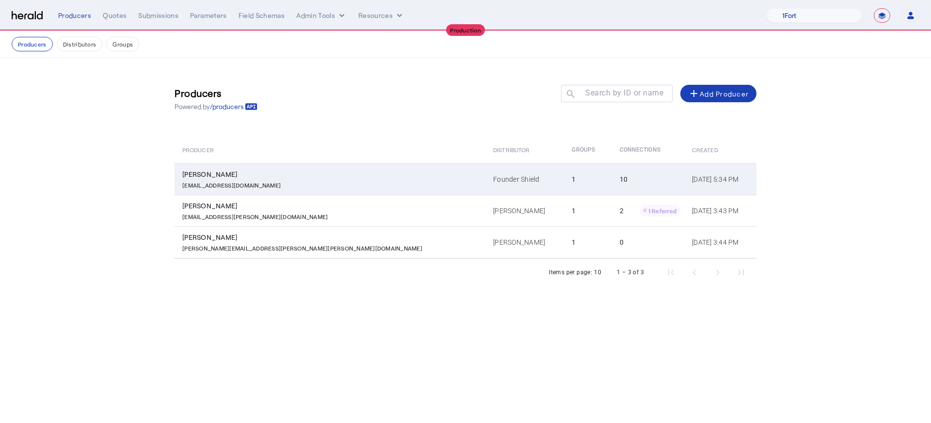
click at [485, 173] on td "Founder Shield" at bounding box center [524, 179] width 79 height 32
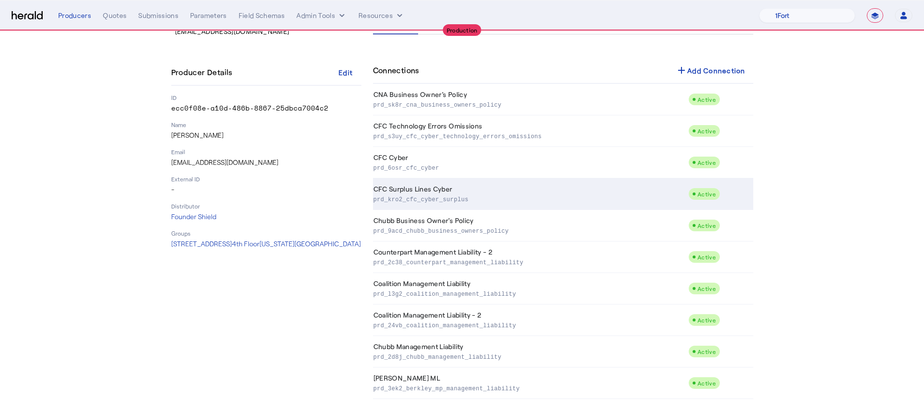
scroll to position [68, 0]
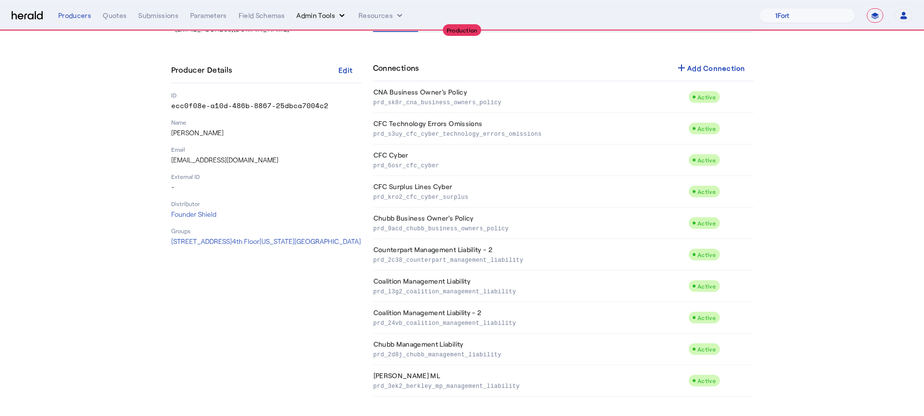
click at [342, 19] on icon "internal dropdown menu" at bounding box center [342, 16] width 10 height 10
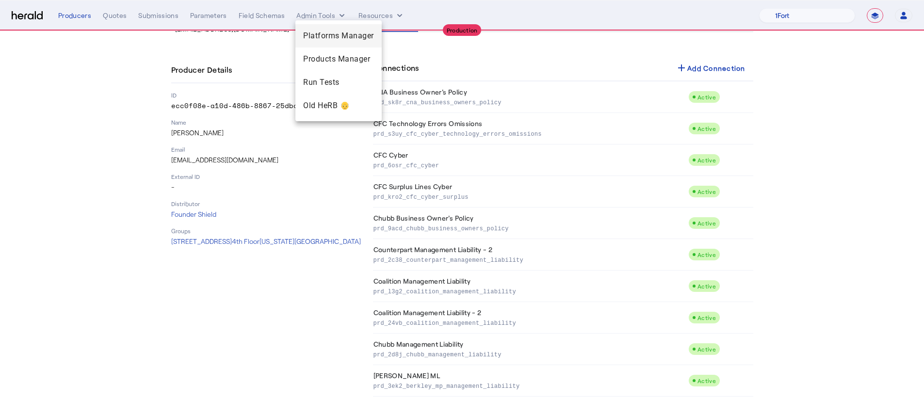
click at [342, 36] on span "Platforms Manager" at bounding box center [338, 36] width 71 height 12
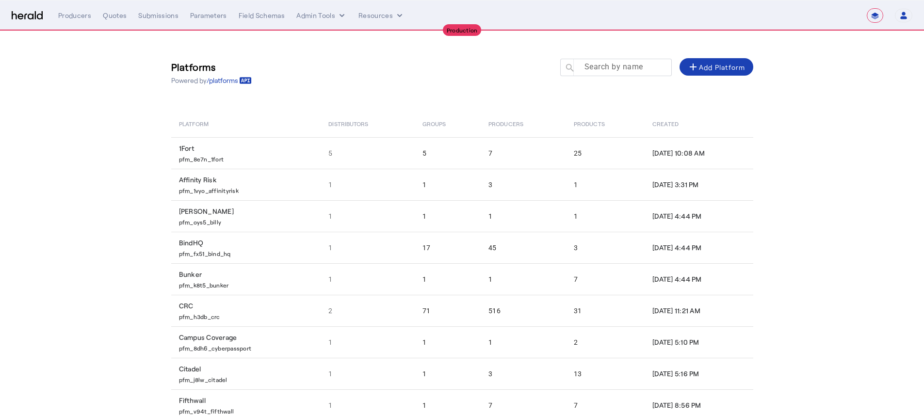
click at [594, 65] on mat-label "Search by name" at bounding box center [613, 66] width 59 height 9
click at [594, 65] on input "Search by name" at bounding box center [620, 67] width 87 height 12
click at [328, 22] on div "**********" at bounding box center [485, 15] width 854 height 15
click at [327, 15] on button "Admin Tools" at bounding box center [321, 16] width 50 height 10
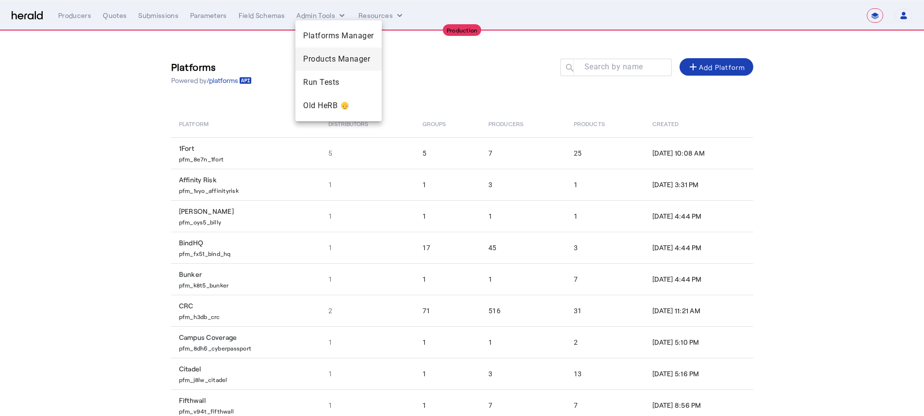
click at [322, 56] on span "Products Manager" at bounding box center [338, 59] width 71 height 12
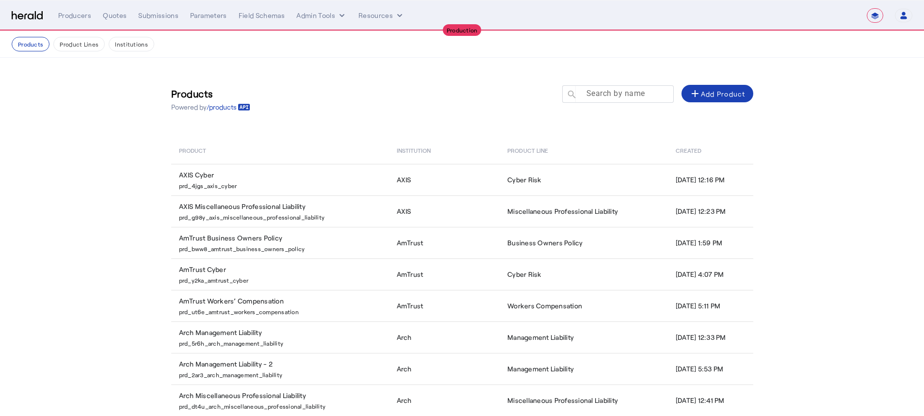
click at [598, 95] on mat-label "Search by name" at bounding box center [615, 93] width 59 height 9
click at [598, 95] on input "Search by name" at bounding box center [622, 94] width 87 height 12
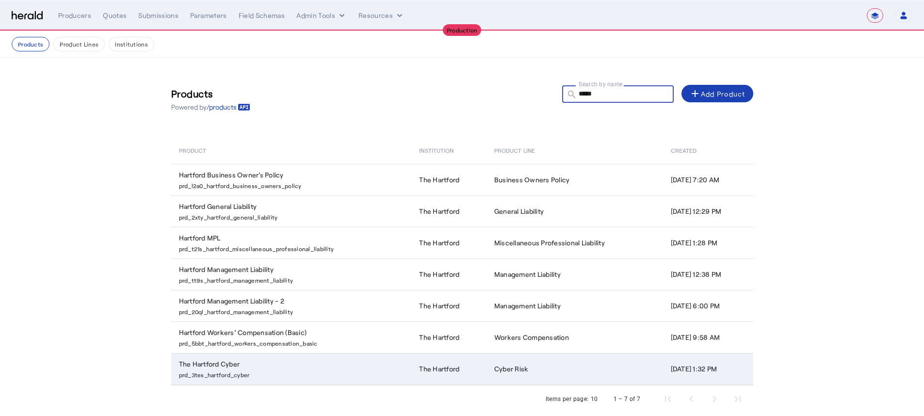
type input "*****"
click at [380, 338] on td "The Hartford Cyber prd_3tes_hartford_cyber" at bounding box center [291, 369] width 241 height 32
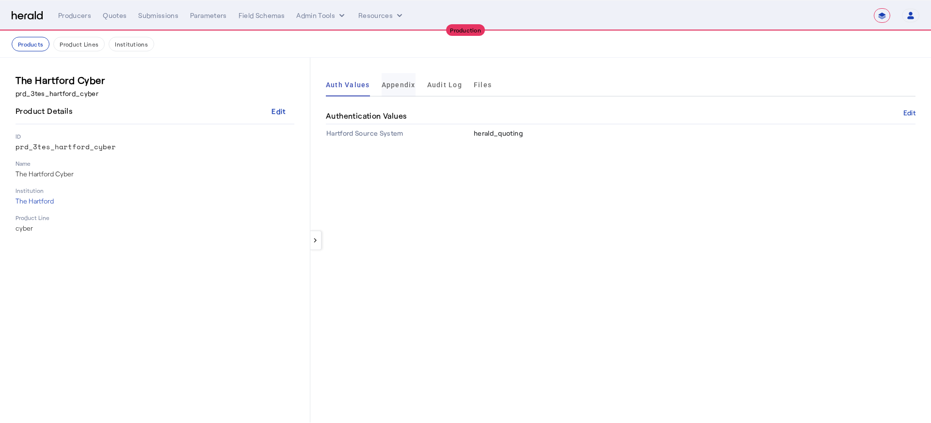
click at [383, 89] on span "Appendix" at bounding box center [399, 84] width 34 height 23
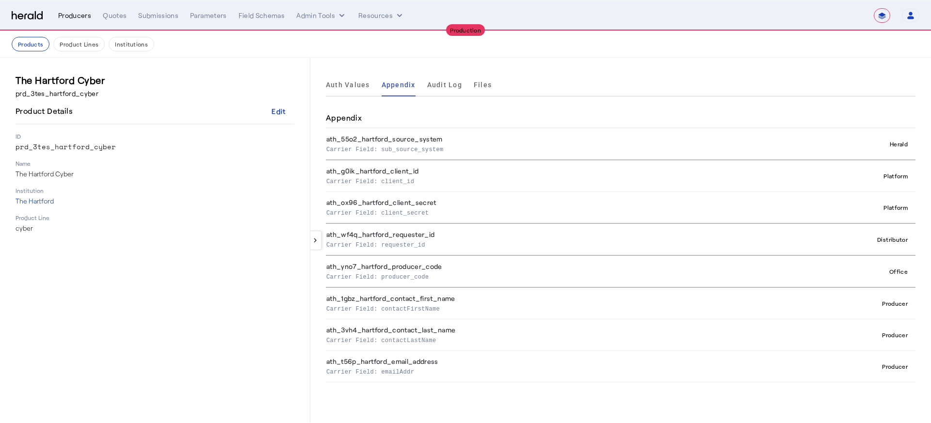
click at [79, 15] on div "Producers" at bounding box center [74, 16] width 33 height 10
select select "pfm_lx2v_founder_shield"
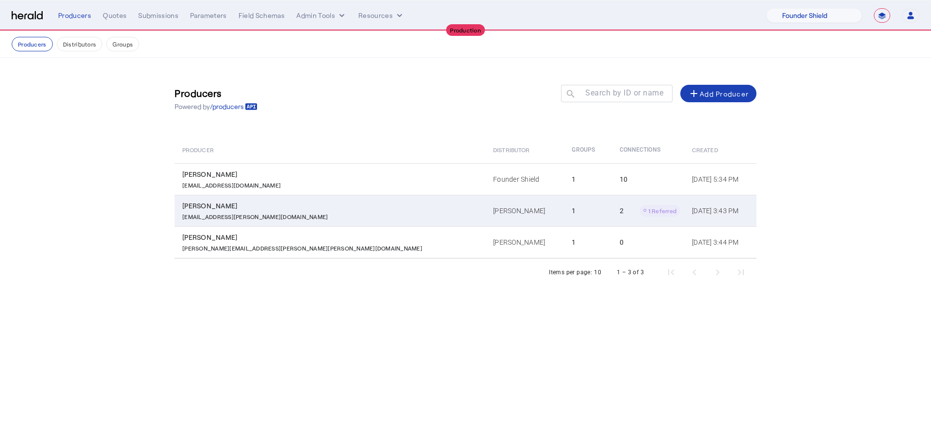
click at [564, 215] on td "1" at bounding box center [588, 211] width 48 height 32
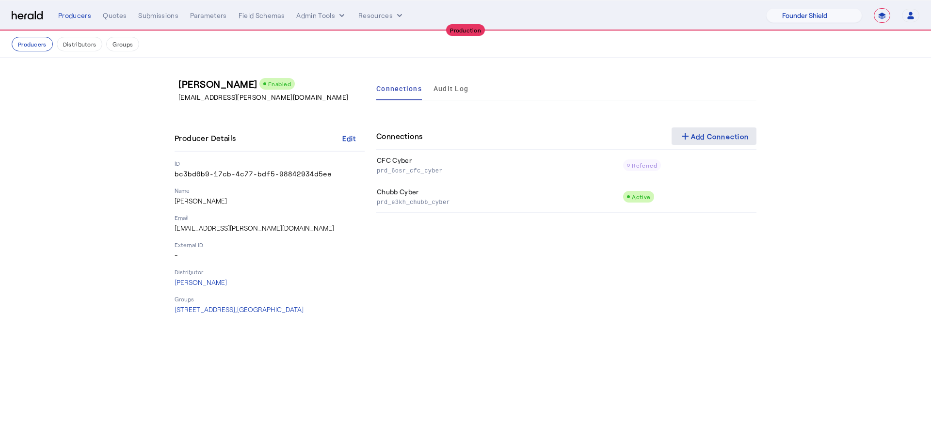
click at [692, 131] on div "add Add Connection" at bounding box center [714, 136] width 70 height 12
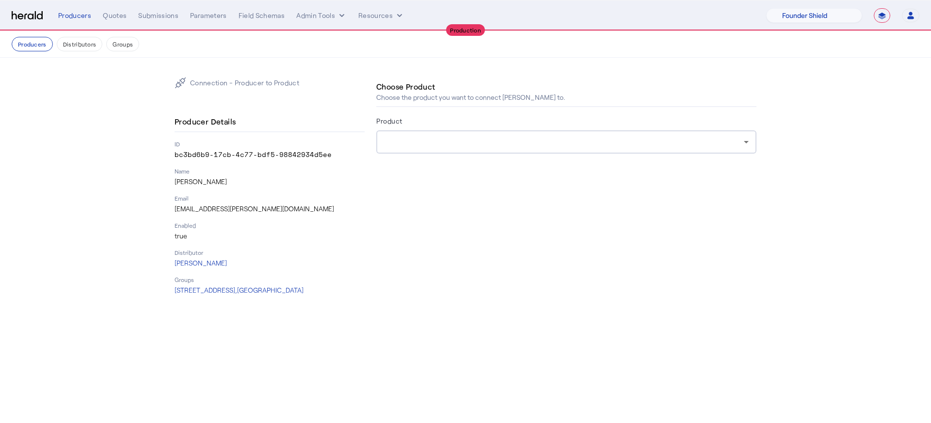
click at [545, 134] on div at bounding box center [566, 141] width 365 height 23
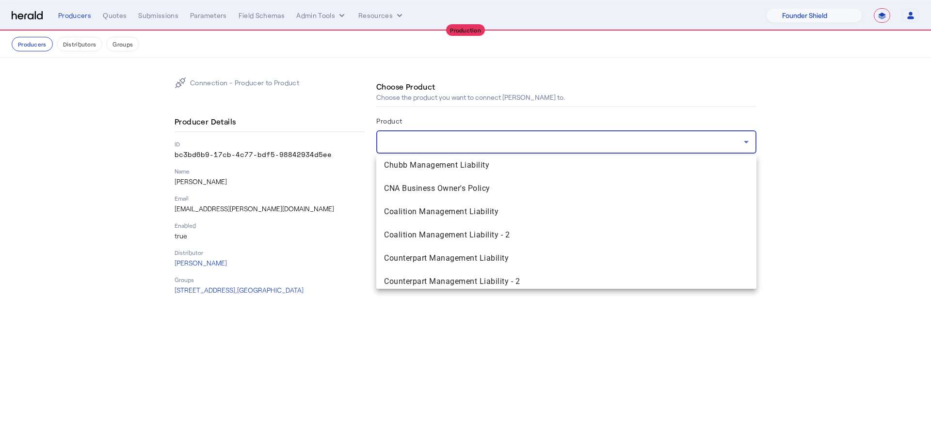
scroll to position [146, 0]
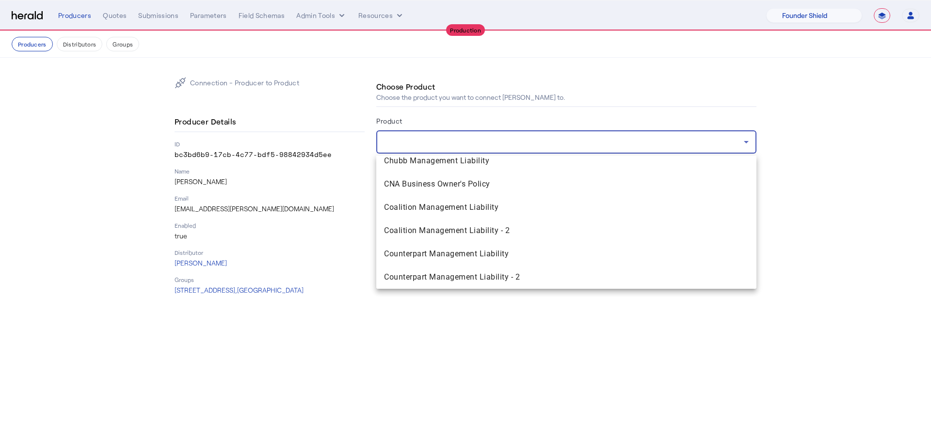
click at [334, 96] on div at bounding box center [465, 211] width 931 height 423
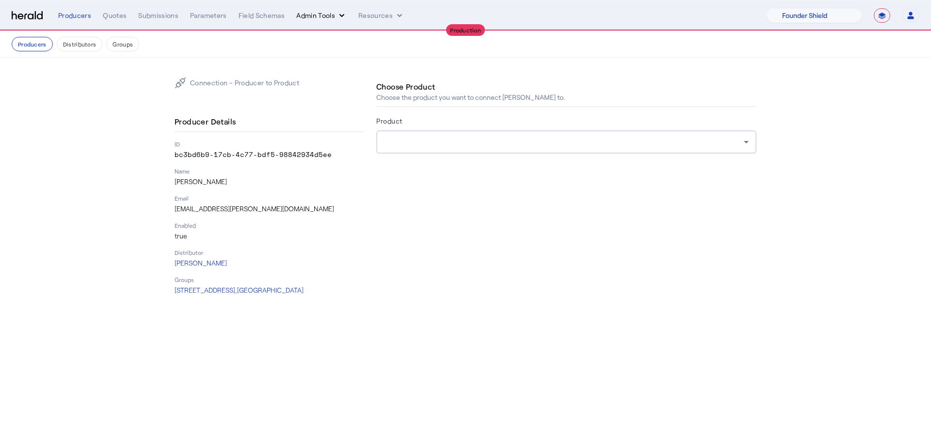
click at [322, 16] on button "Admin Tools" at bounding box center [321, 16] width 50 height 10
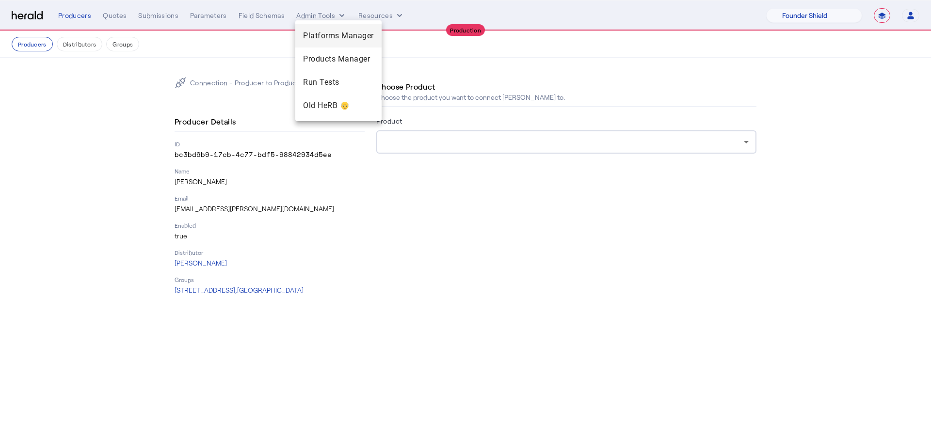
click at [322, 36] on span "Platforms Manager" at bounding box center [338, 36] width 71 height 12
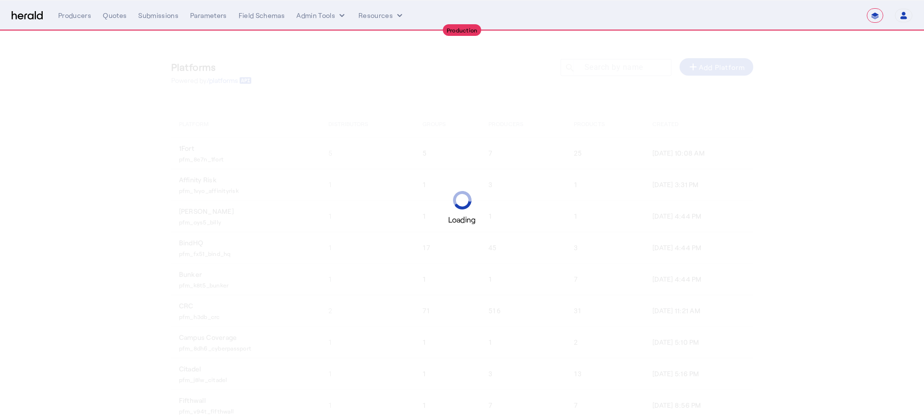
click at [314, 9] on div "**********" at bounding box center [485, 15] width 854 height 15
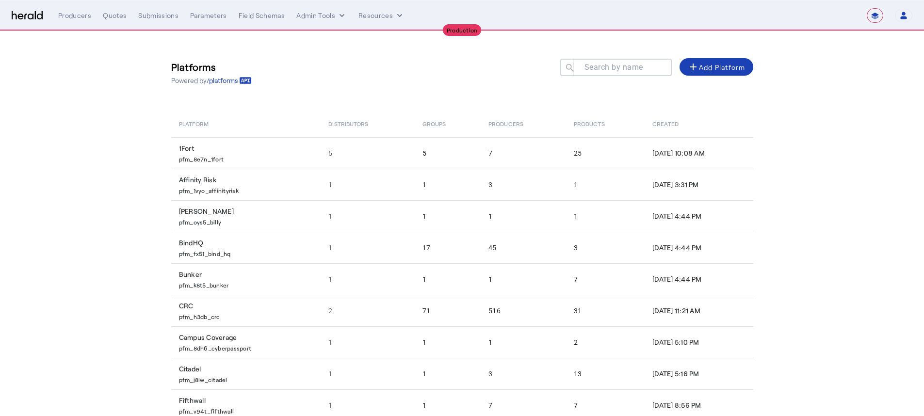
click at [604, 67] on mat-label "Search by name" at bounding box center [613, 67] width 59 height 9
click at [604, 67] on input "Search by name" at bounding box center [620, 67] width 87 height 12
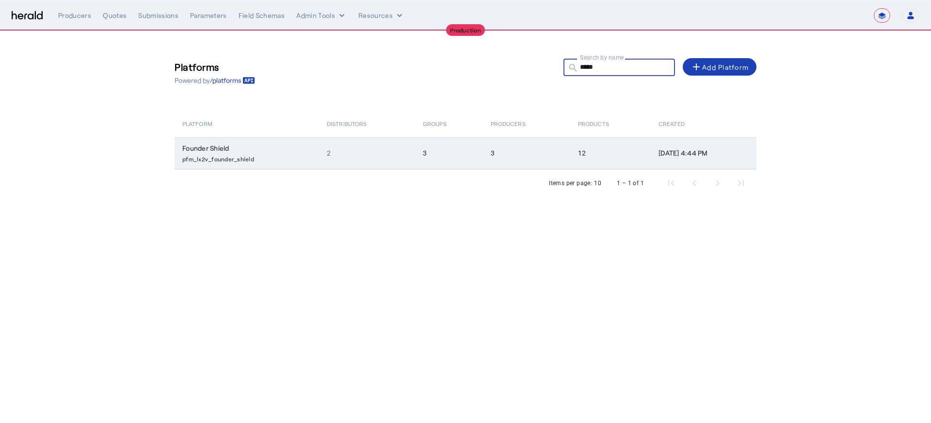
type input "*****"
click at [587, 146] on td "12" at bounding box center [610, 153] width 81 height 32
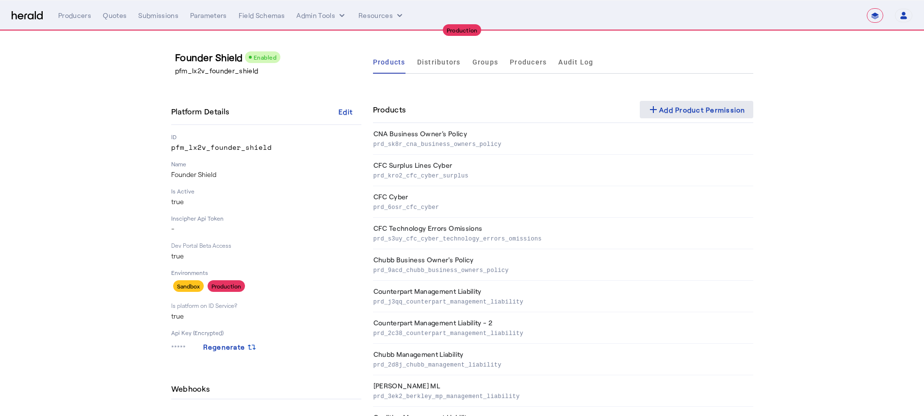
click at [696, 112] on div "add Add Product Permission" at bounding box center [696, 110] width 98 height 12
select select "pfm_lx2v_founder_shield"
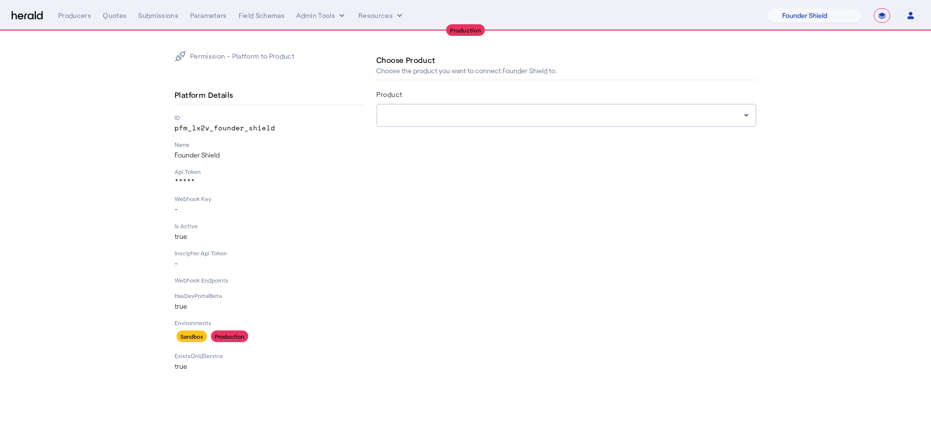
click at [537, 116] on div at bounding box center [564, 116] width 360 height 12
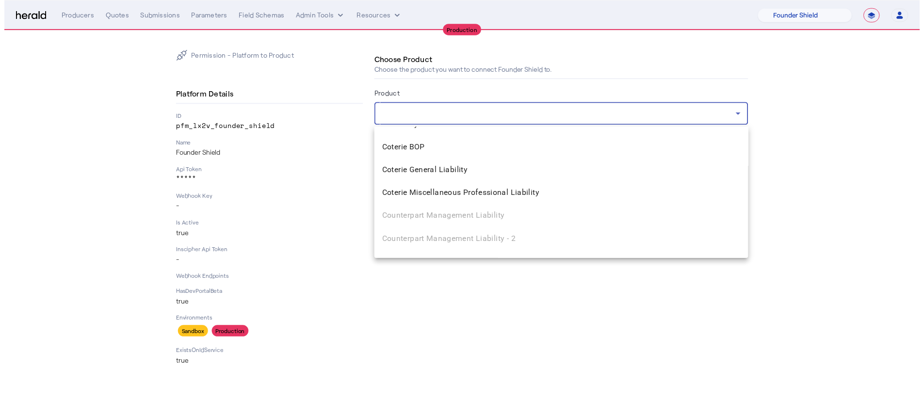
scroll to position [793, 0]
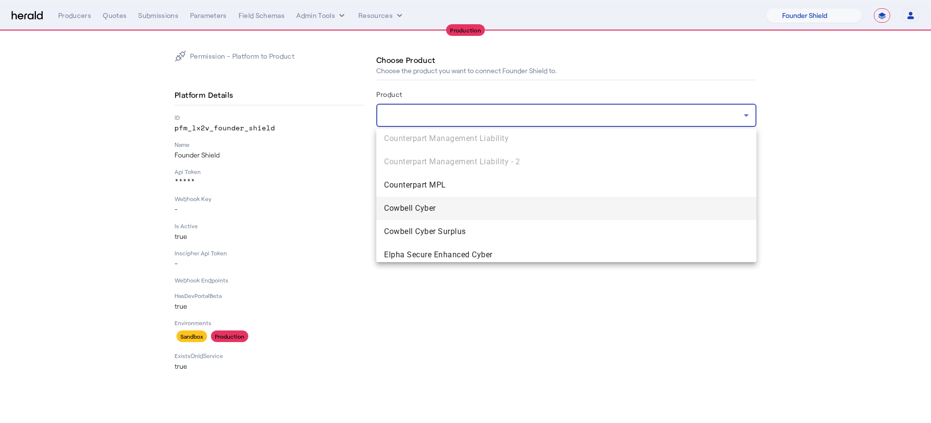
click at [541, 211] on span "Cowbell Cyber" at bounding box center [566, 209] width 365 height 12
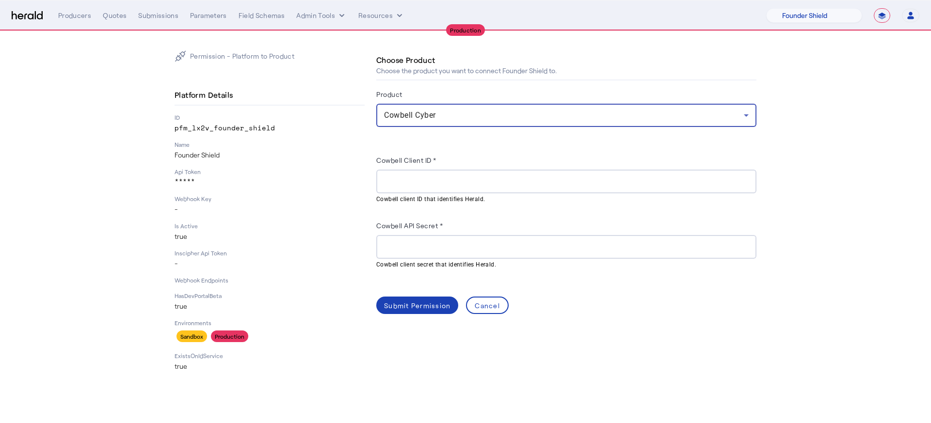
click at [445, 184] on input "Cowbell Client ID *" at bounding box center [566, 182] width 365 height 12
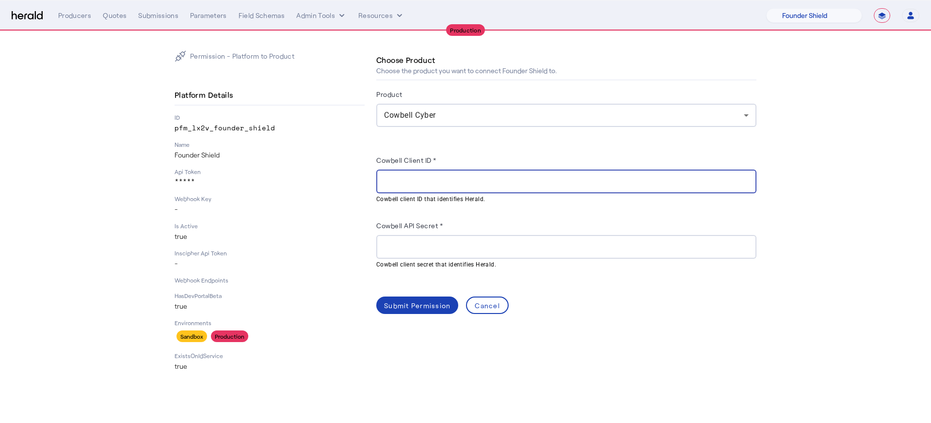
paste input "**********"
type input "**********"
click at [504, 242] on input "Cowbell API Secret *" at bounding box center [566, 248] width 365 height 12
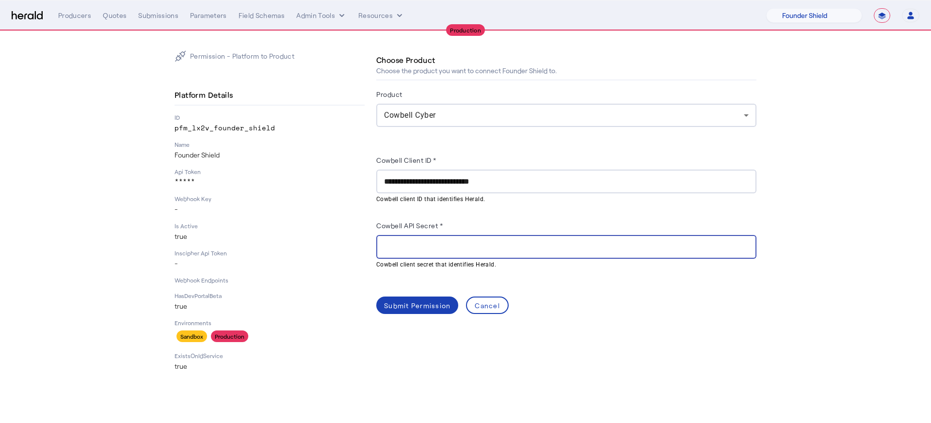
paste input "**********"
type input "**********"
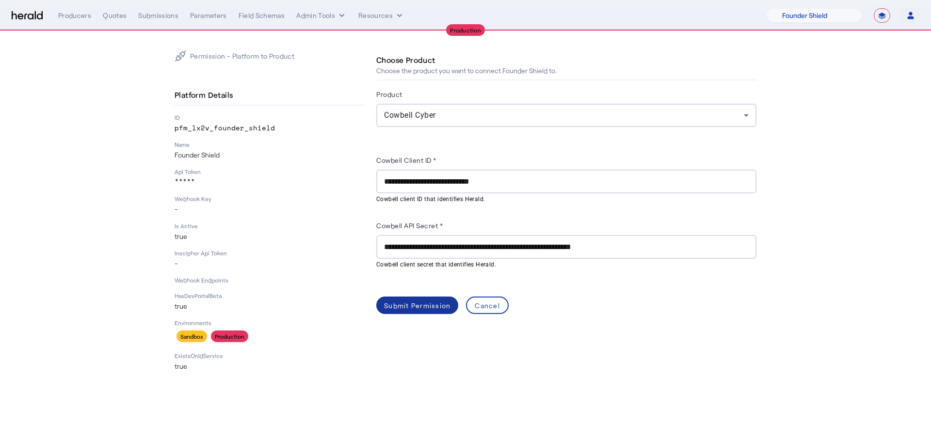
click at [421, 304] on div "Submit Permission" at bounding box center [417, 306] width 66 height 10
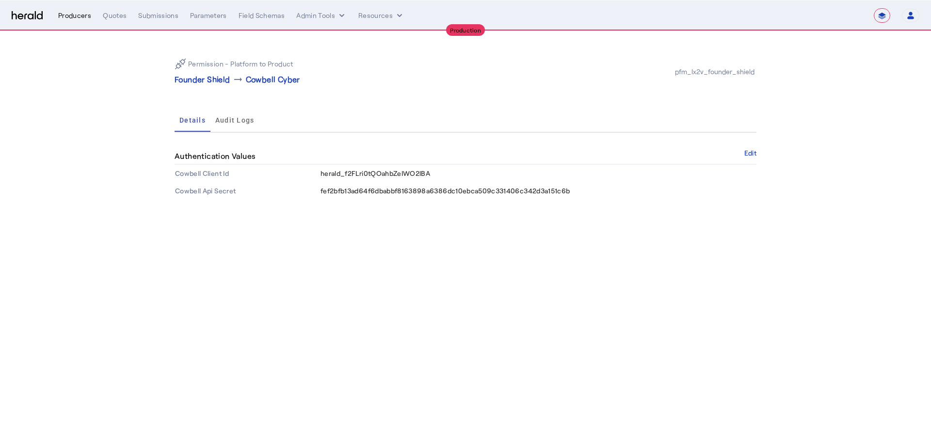
click at [63, 15] on div "Producers" at bounding box center [74, 16] width 33 height 10
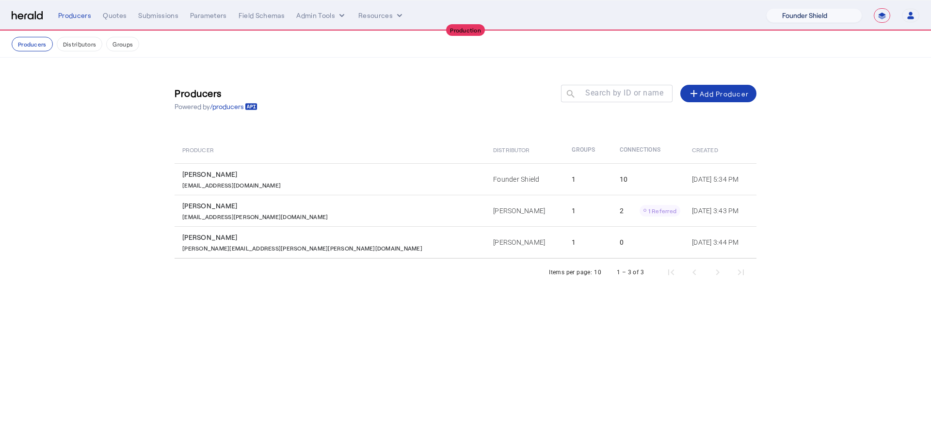
click at [698, 16] on select "1Fort Affinity Risk [PERSON_NAME] [PERSON_NAME] CRC Campus Coverage Citadel Fif…" at bounding box center [814, 15] width 96 height 15
select select "pfm_xsxs_xsbrokers"
click at [698, 8] on select "1Fort Affinity Risk [PERSON_NAME] [PERSON_NAME] CRC Campus Coverage Citadel Fif…" at bounding box center [814, 15] width 96 height 15
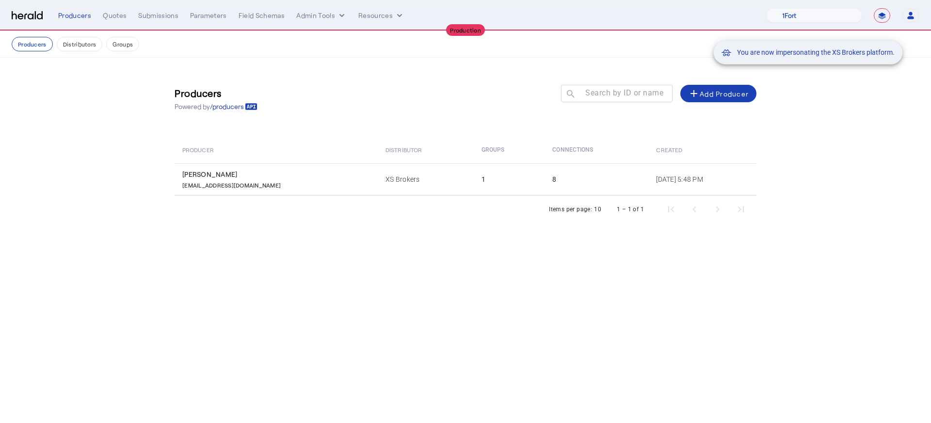
click at [311, 182] on div "You are now impersonating the XS Brokers platform." at bounding box center [465, 211] width 931 height 423
click at [315, 181] on div "You are now impersonating the XS Brokers platform." at bounding box center [465, 211] width 931 height 423
click at [347, 182] on div "You are now impersonating the XS Brokers platform." at bounding box center [465, 211] width 931 height 423
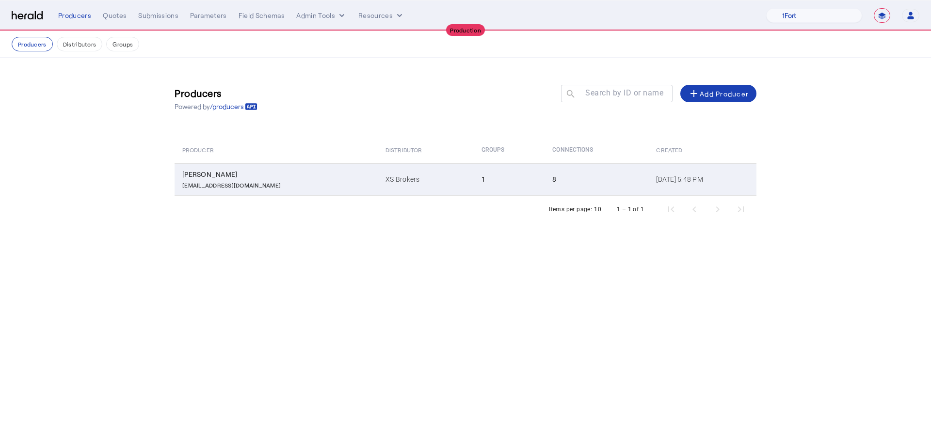
click at [474, 188] on td "1" at bounding box center [509, 179] width 71 height 32
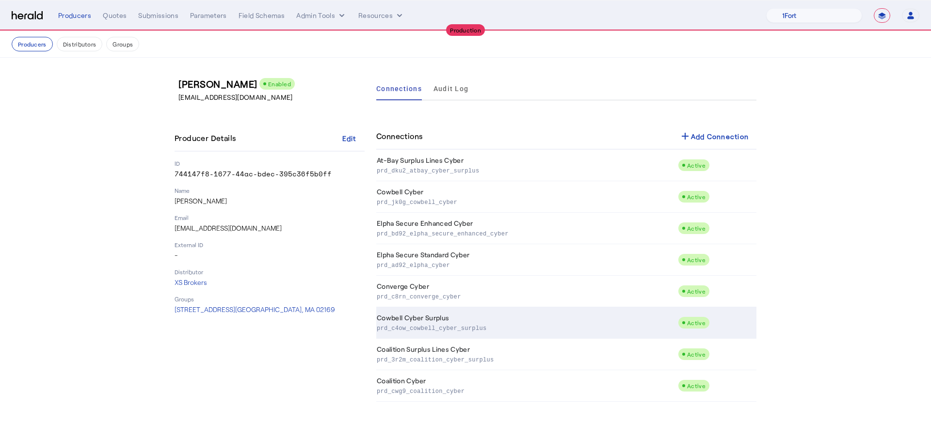
click at [538, 313] on td "Cowbell Cyber Surplus prd_c4ow_cowbell_cyber_surplus" at bounding box center [527, 323] width 302 height 32
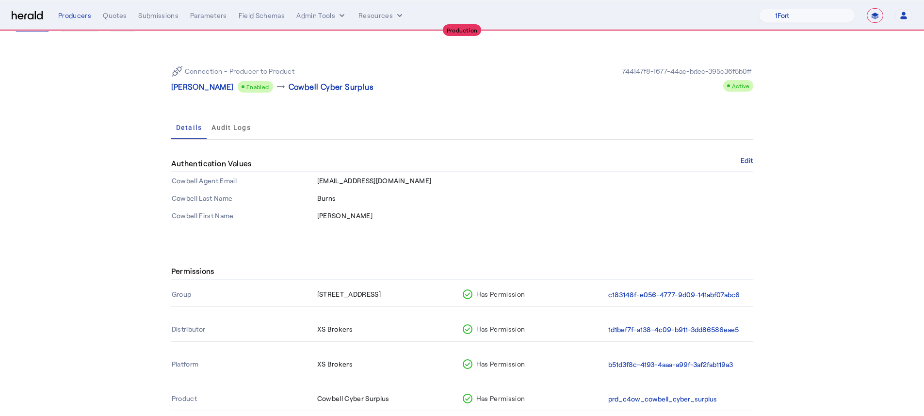
scroll to position [46, 0]
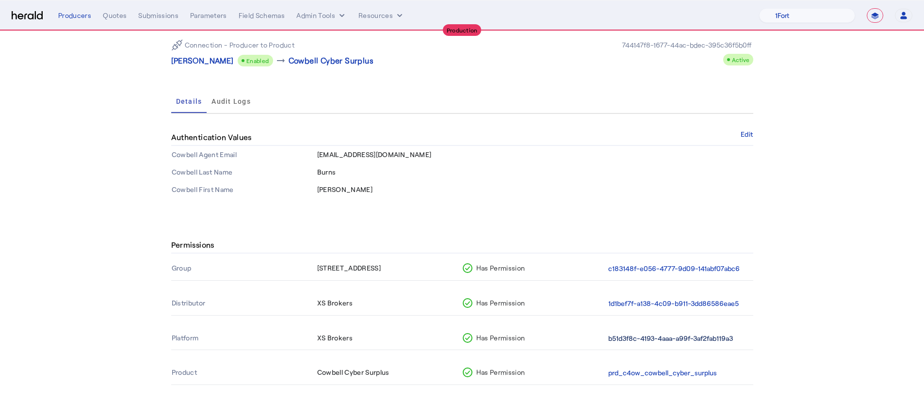
click at [698, 338] on button "b51d3f8c-4193-4aaa-a99f-3af2fab119a3" at bounding box center [670, 338] width 125 height 11
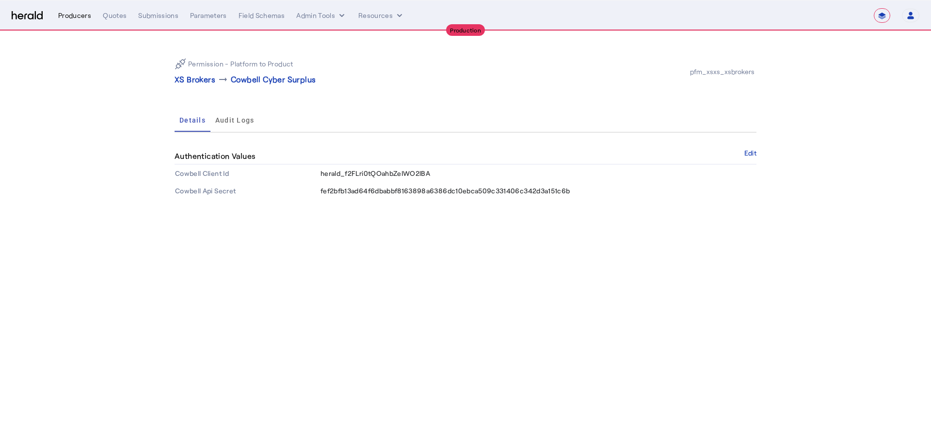
click at [75, 18] on div "Producers" at bounding box center [74, 16] width 33 height 10
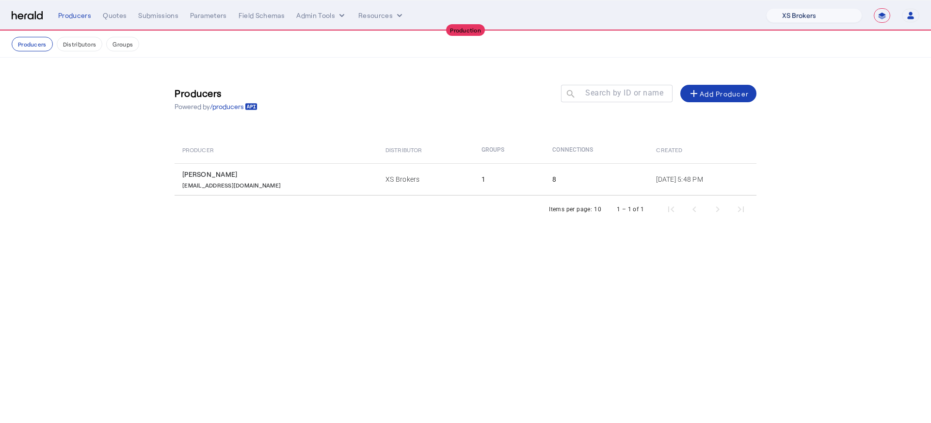
click at [698, 15] on select "1Fort Affinity Risk [PERSON_NAME] [PERSON_NAME] CRC Campus Coverage Citadel Fif…" at bounding box center [814, 15] width 96 height 15
select select "pfm_lx2v_founder_shield"
click at [698, 8] on select "1Fort Affinity Risk [PERSON_NAME] [PERSON_NAME] CRC Campus Coverage Citadel Fif…" at bounding box center [814, 15] width 96 height 15
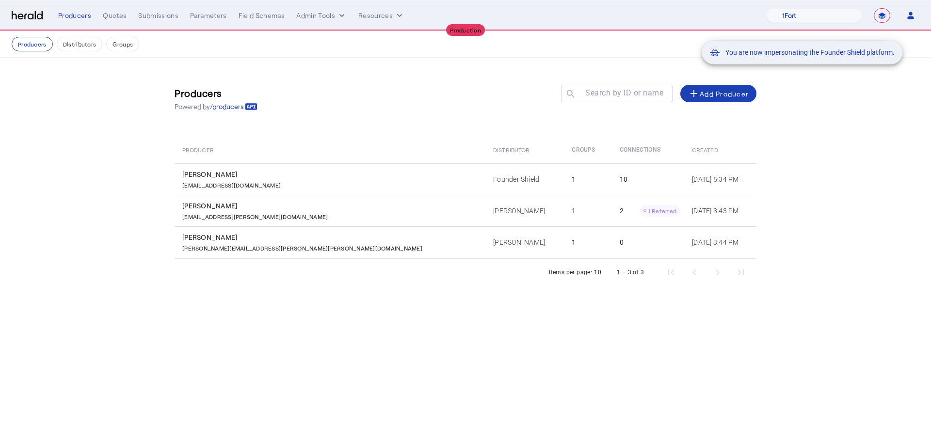
click at [439, 217] on div "You are now impersonating the Founder Shield platform." at bounding box center [465, 211] width 931 height 423
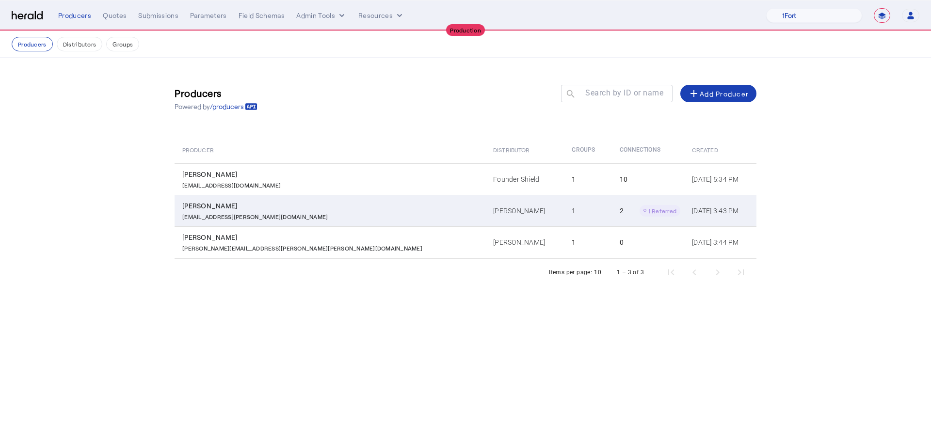
click at [564, 210] on td "1" at bounding box center [588, 211] width 48 height 32
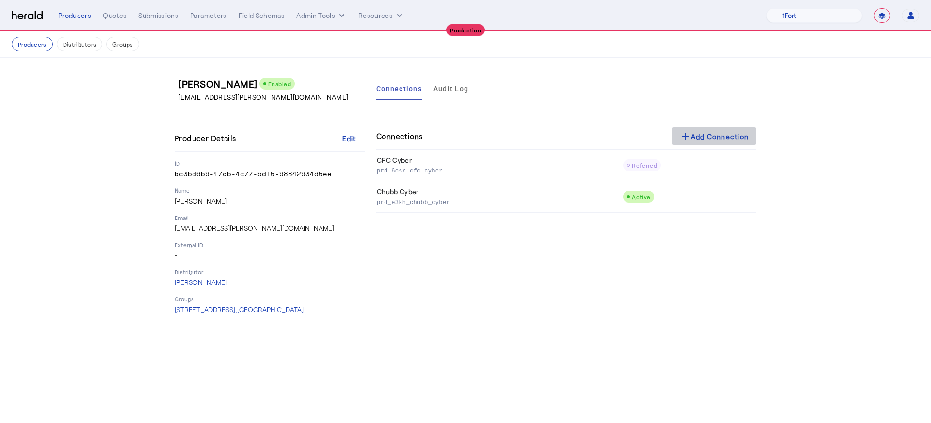
click at [692, 147] on span at bounding box center [714, 136] width 85 height 23
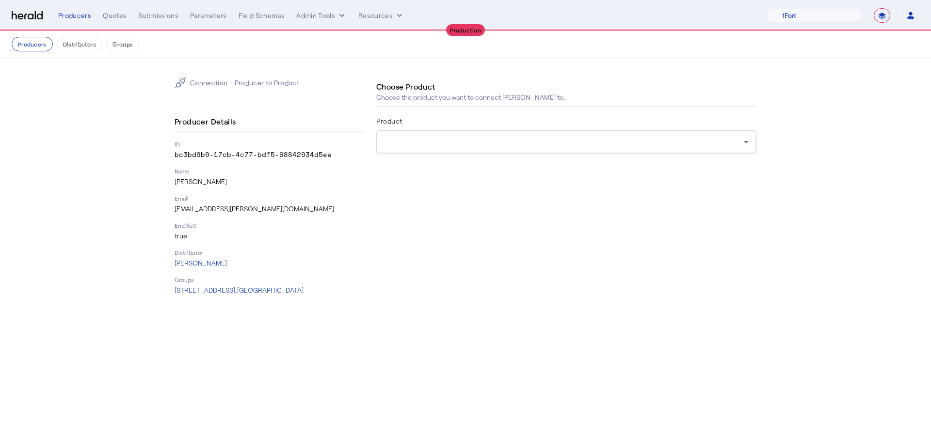
click at [674, 149] on div at bounding box center [566, 141] width 365 height 23
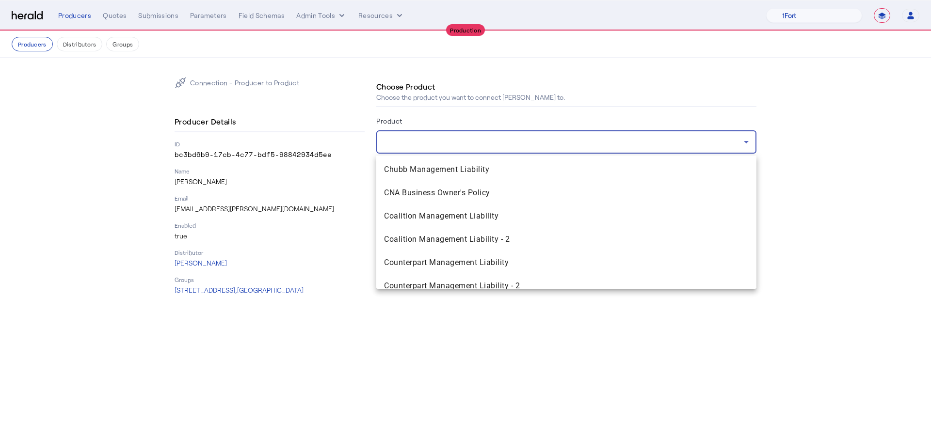
scroll to position [169, 0]
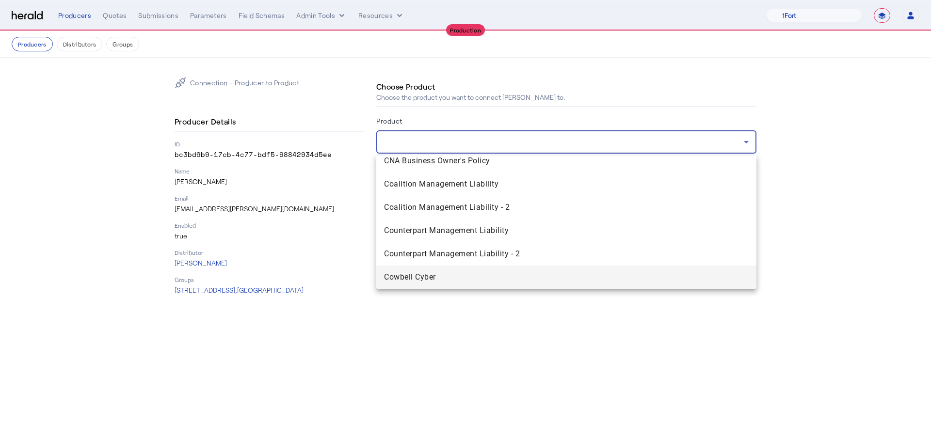
click at [584, 274] on span "Cowbell Cyber" at bounding box center [566, 278] width 365 height 12
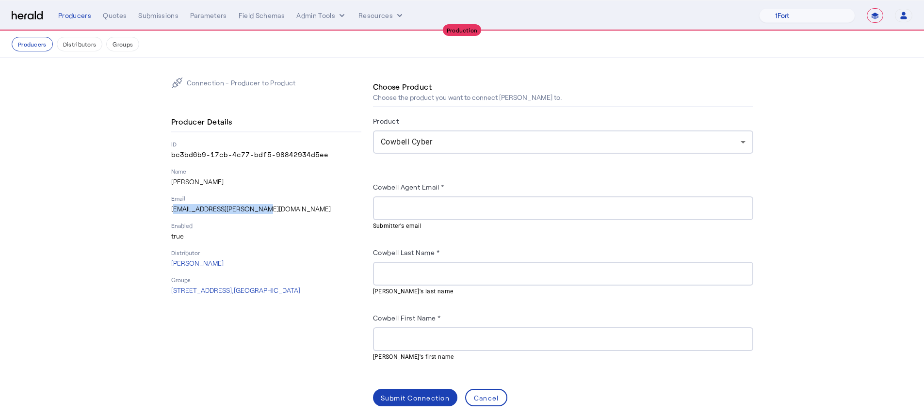
drag, startPoint x: 261, startPoint y: 211, endPoint x: 127, endPoint y: 204, distance: 134.5
click at [127, 204] on section "Connection - Producer to Product Producer Details ID bc3bd6b9-17cb-4c77-bdf5-98…" at bounding box center [462, 242] width 924 height 368
copy p "[EMAIL_ADDRESS][PERSON_NAME][DOMAIN_NAME]"
click at [443, 214] on div at bounding box center [563, 208] width 365 height 24
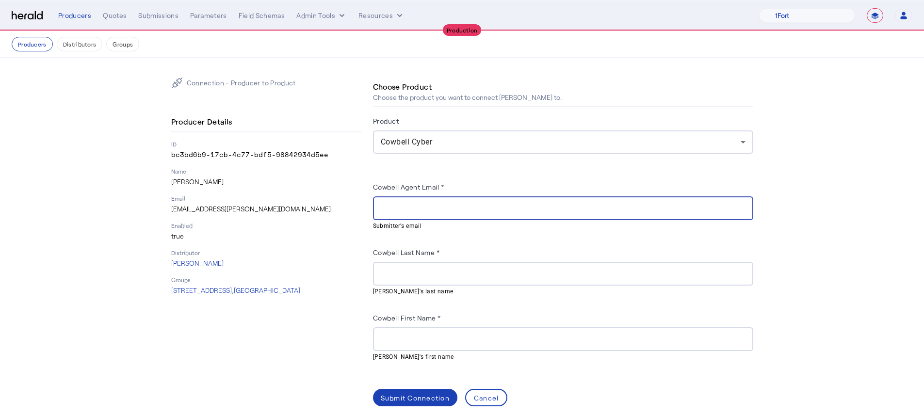
paste input "**********"
type input "**********"
click at [185, 183] on p "[PERSON_NAME]" at bounding box center [266, 182] width 190 height 10
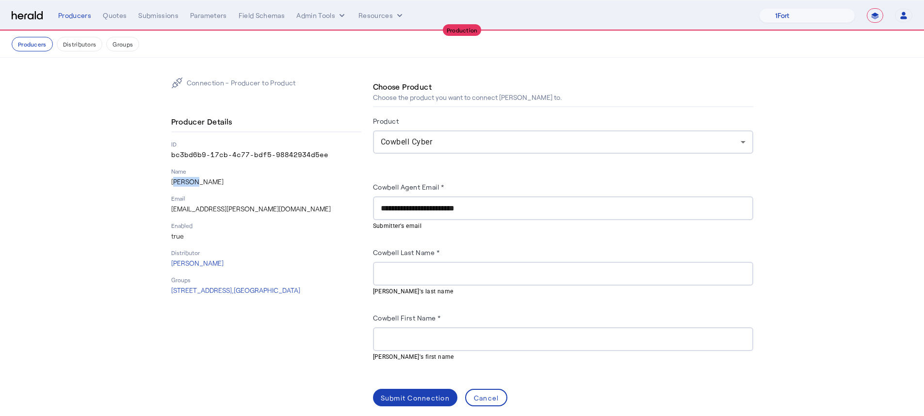
click at [185, 183] on p "[PERSON_NAME]" at bounding box center [266, 182] width 190 height 10
copy p "[PERSON_NAME]"
click at [412, 338] on input "Cowbell First Name *" at bounding box center [563, 340] width 365 height 12
paste input "******"
type input "******"
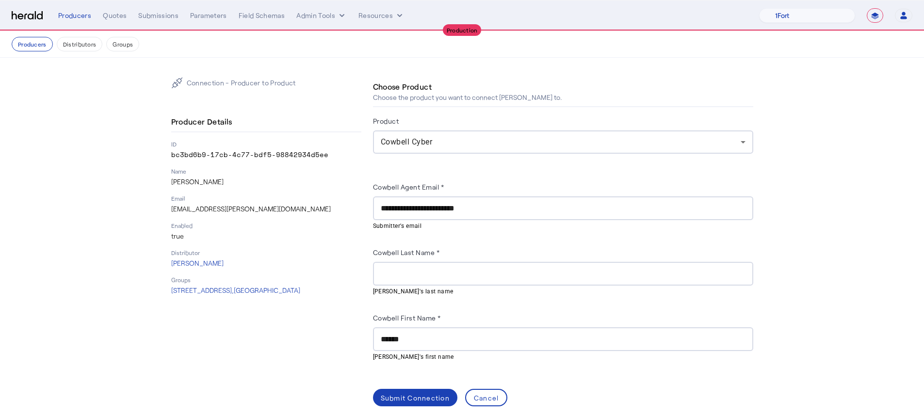
click at [194, 176] on div "Name [PERSON_NAME]" at bounding box center [266, 176] width 190 height 19
click at [196, 178] on p "[PERSON_NAME]" at bounding box center [266, 182] width 190 height 10
copy p "Forbes"
click at [404, 263] on div at bounding box center [563, 274] width 365 height 24
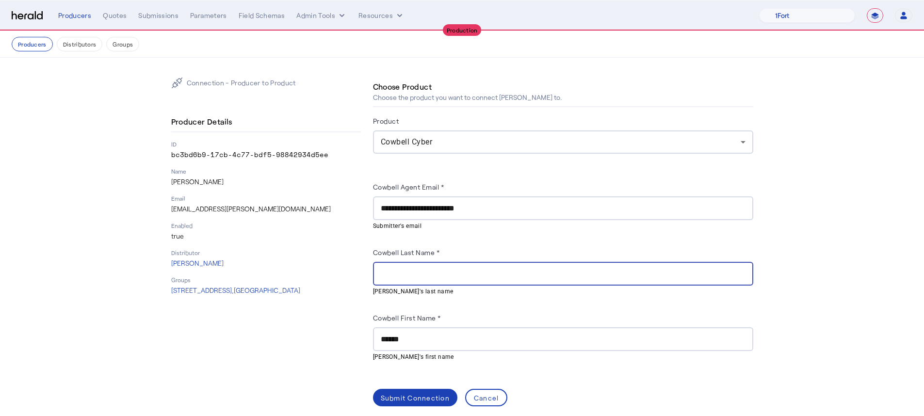
paste input "******"
type input "******"
click at [414, 338] on div "Submit Connection" at bounding box center [415, 398] width 69 height 10
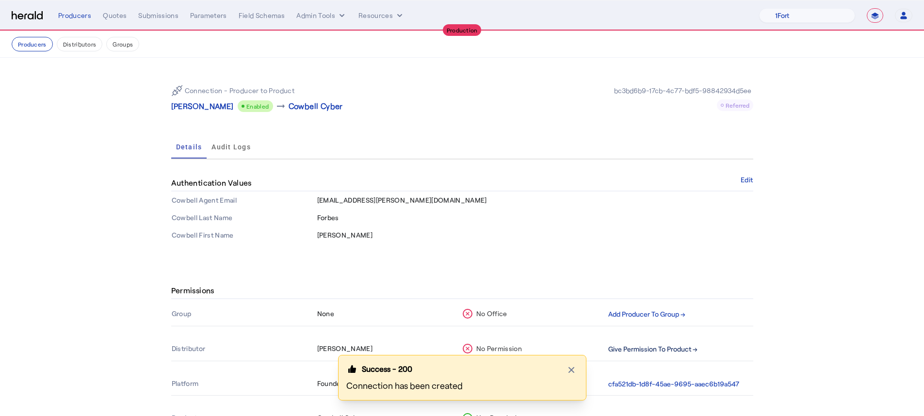
click at [631, 338] on button "Give Permission To Product →" at bounding box center [652, 349] width 89 height 11
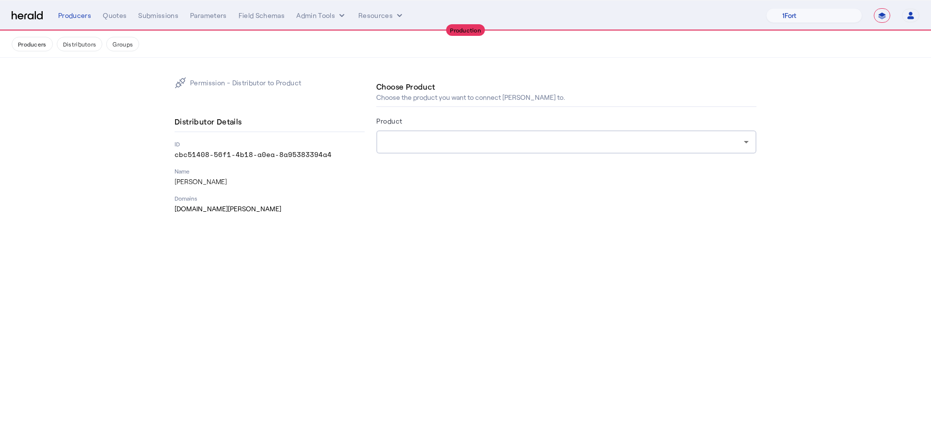
click at [457, 123] on div "Product" at bounding box center [566, 123] width 380 height 16
click at [459, 135] on div at bounding box center [566, 141] width 365 height 23
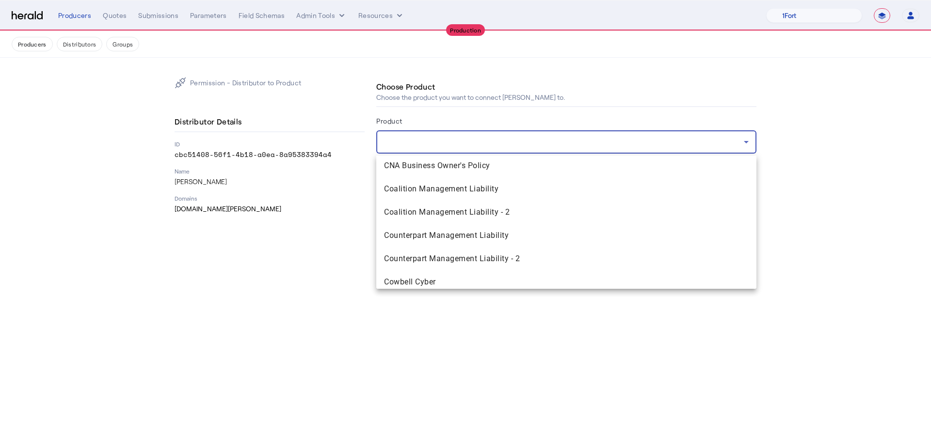
scroll to position [169, 0]
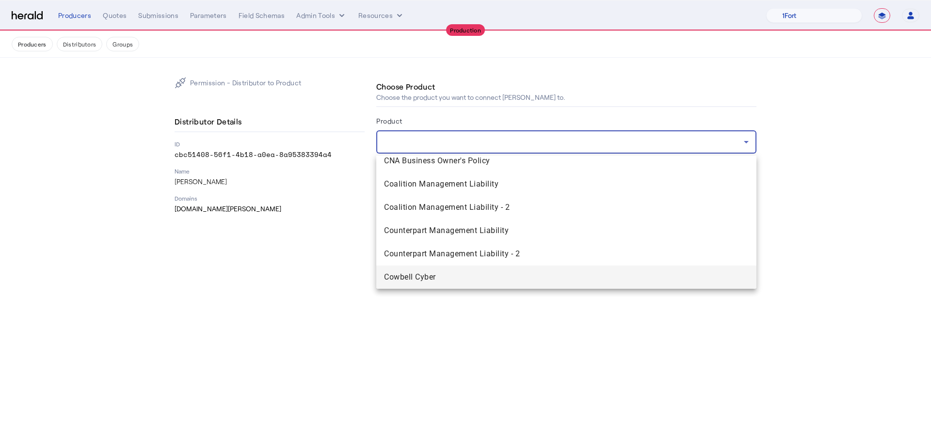
click at [481, 269] on mat-option "Cowbell Cyber" at bounding box center [566, 277] width 380 height 23
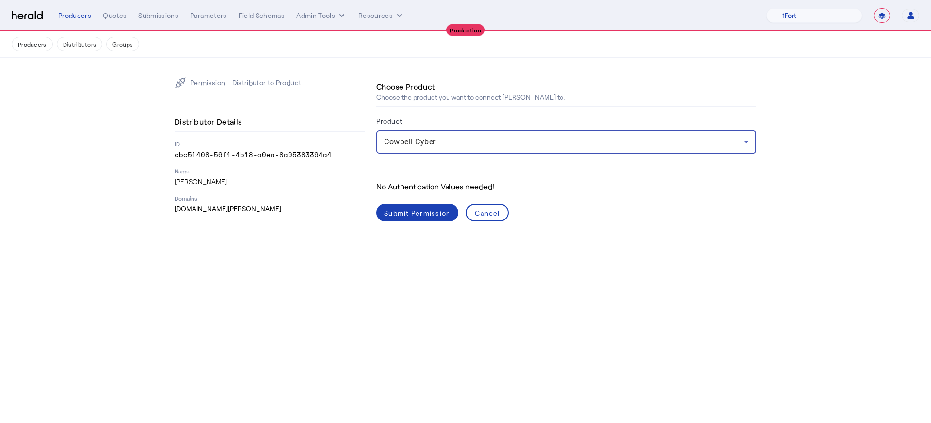
click at [405, 209] on div "Submit Permission" at bounding box center [417, 213] width 66 height 10
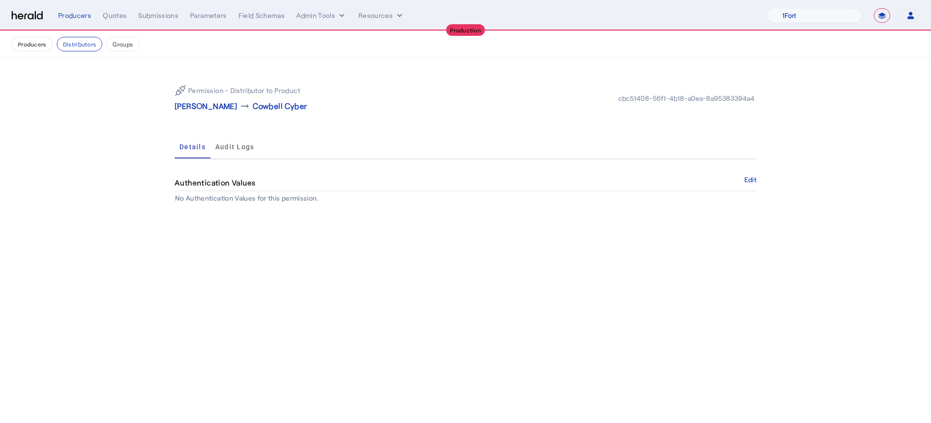
click at [23, 35] on nav "Producers Distributors Groups" at bounding box center [465, 44] width 931 height 27
click at [49, 45] on button "Producers" at bounding box center [32, 44] width 41 height 15
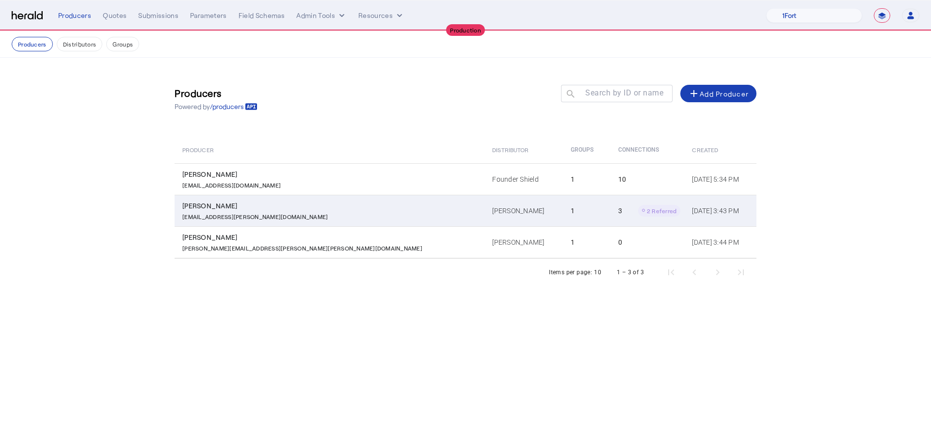
click at [563, 210] on td "1" at bounding box center [587, 211] width 48 height 32
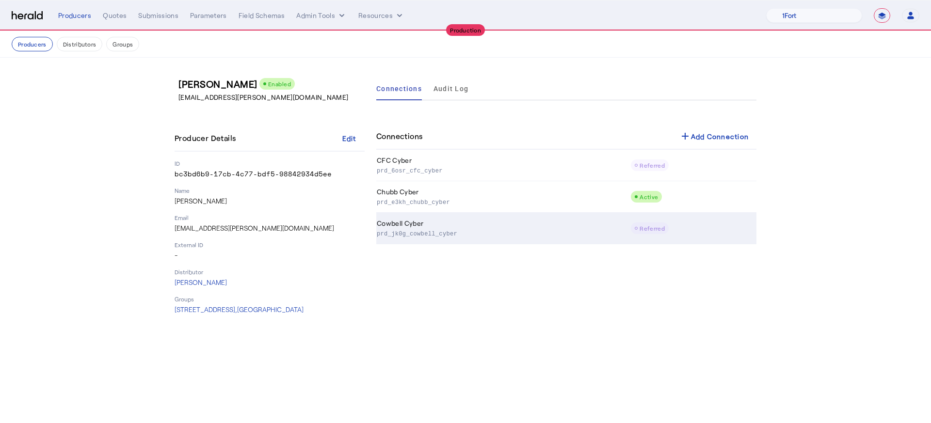
click at [616, 225] on td "Cowbell Cyber prd_jk0g_cowbell_cyber" at bounding box center [503, 229] width 254 height 32
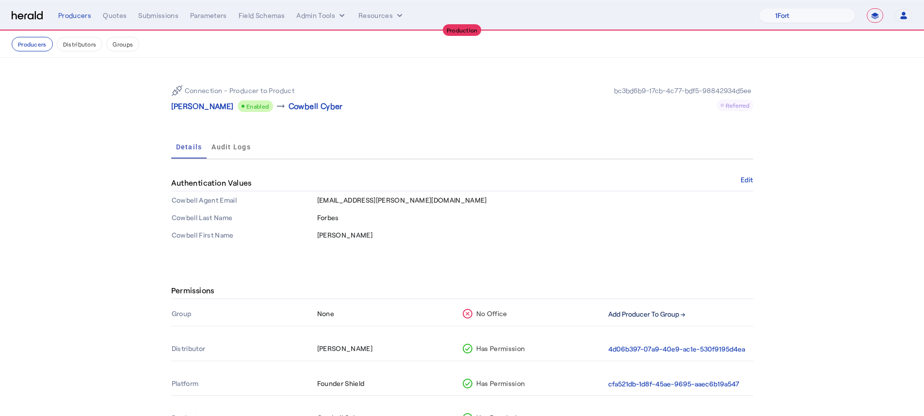
click at [661, 317] on button "Add Producer To Group →" at bounding box center [646, 314] width 77 height 11
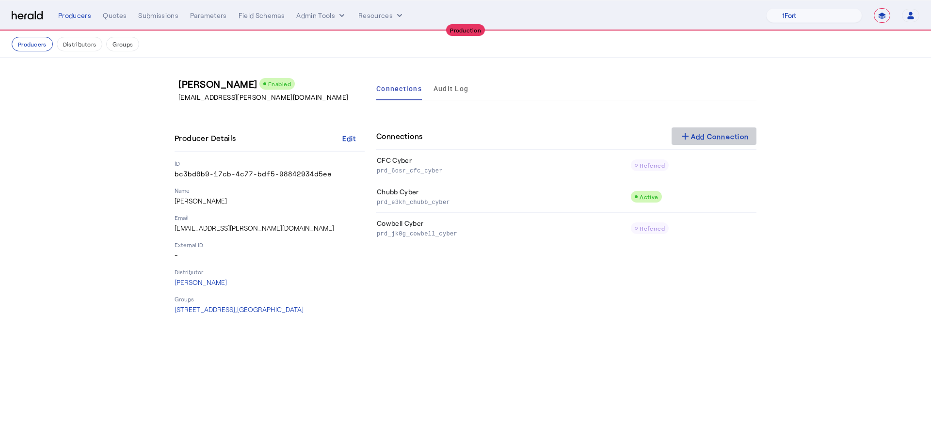
click at [698, 146] on span at bounding box center [714, 136] width 85 height 23
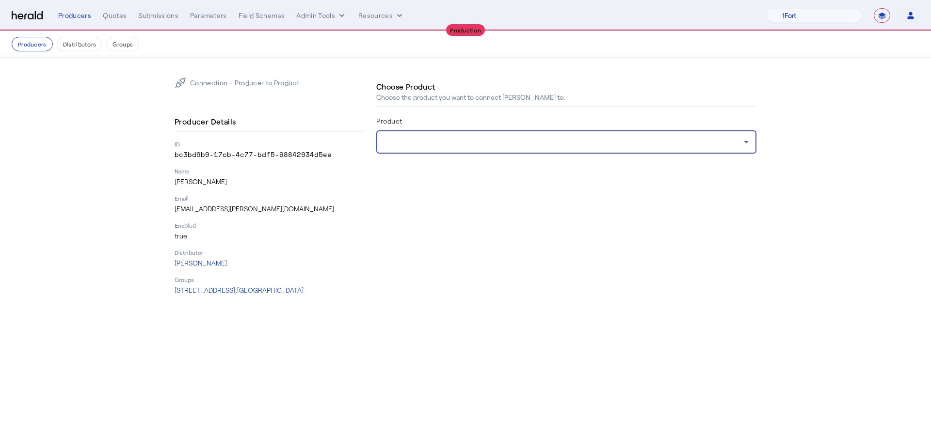
click at [663, 140] on div at bounding box center [564, 142] width 360 height 12
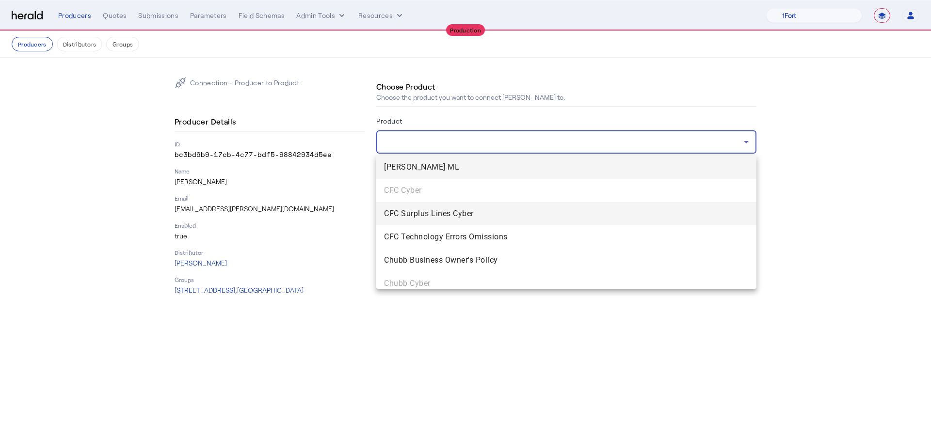
scroll to position [169, 0]
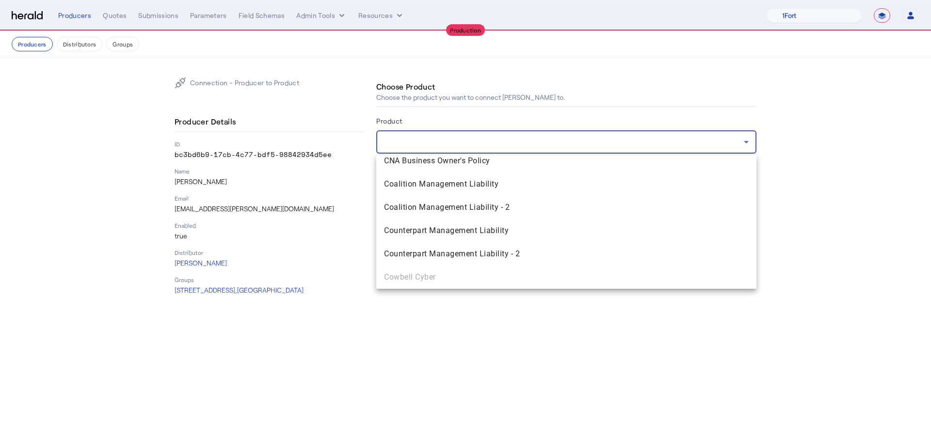
click at [306, 196] on div at bounding box center [465, 211] width 931 height 423
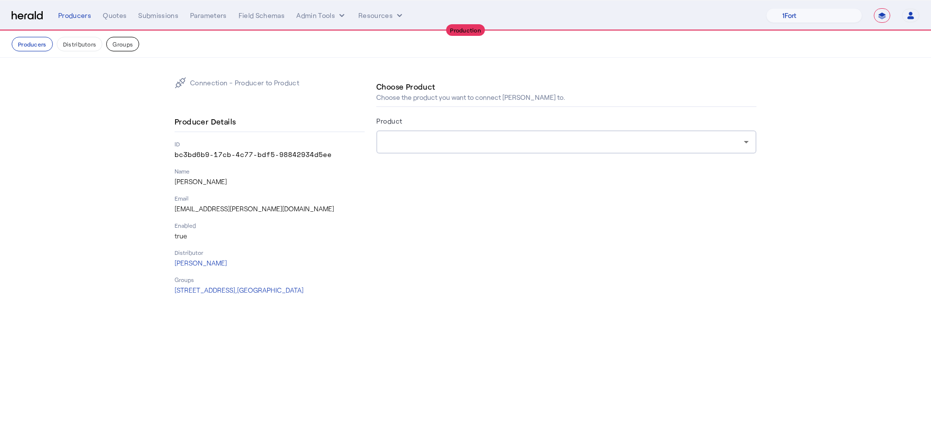
click at [132, 48] on button "Groups" at bounding box center [122, 44] width 33 height 15
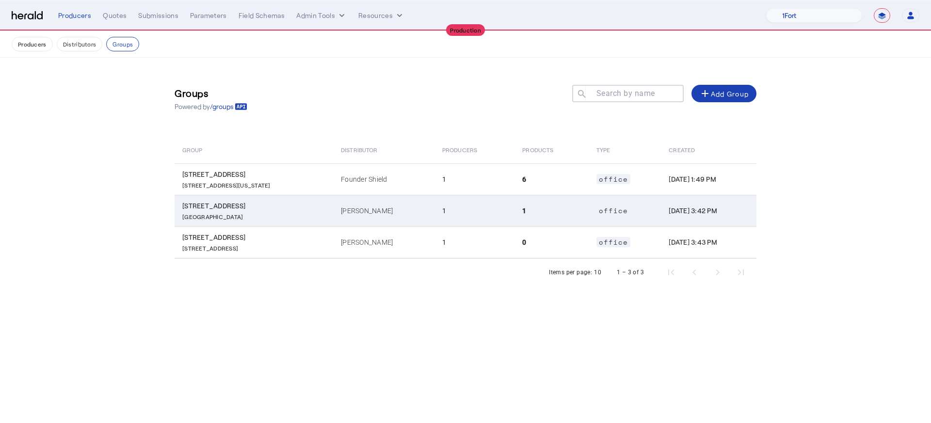
click at [602, 215] on td "office" at bounding box center [625, 211] width 73 height 32
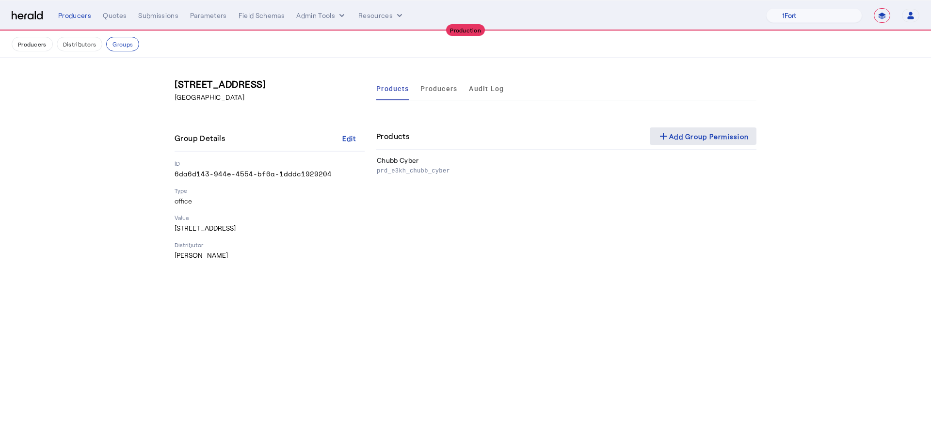
click at [698, 131] on div "add Add Group Permission" at bounding box center [703, 136] width 91 height 12
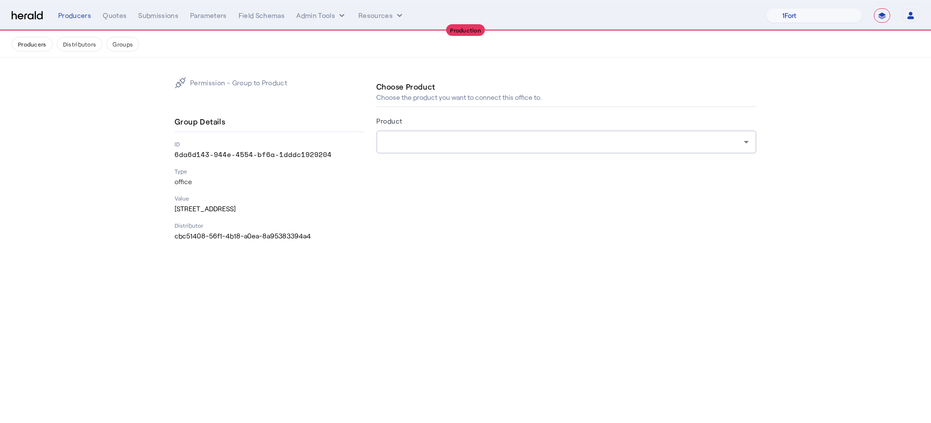
click at [556, 143] on div at bounding box center [564, 142] width 360 height 12
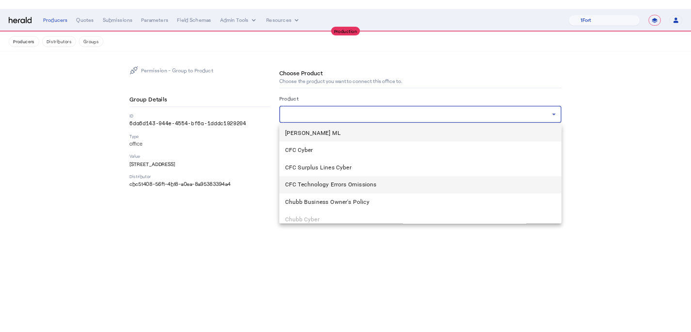
scroll to position [169, 0]
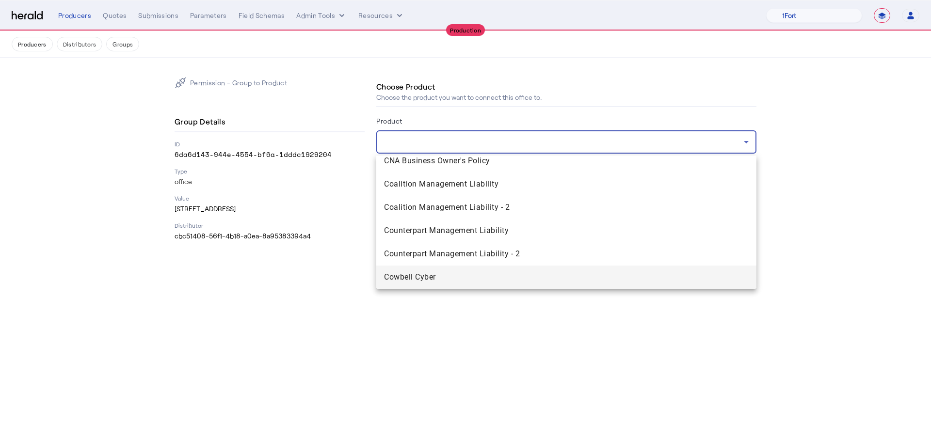
click at [569, 273] on span "Cowbell Cyber" at bounding box center [566, 278] width 365 height 12
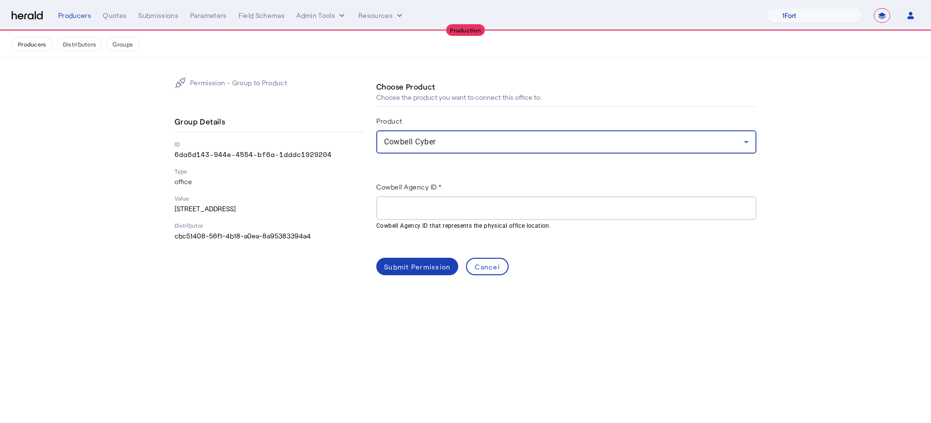
click at [439, 210] on input "Cowbell Agency ID *" at bounding box center [566, 209] width 365 height 12
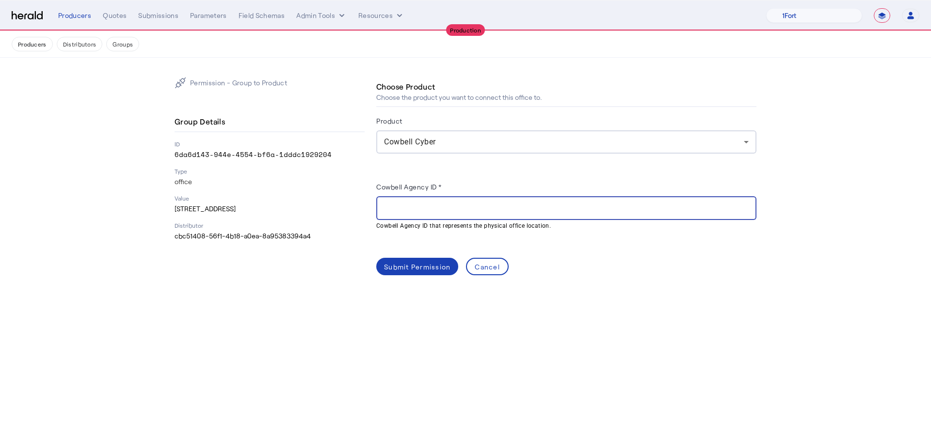
paste input "**********"
type input "**********"
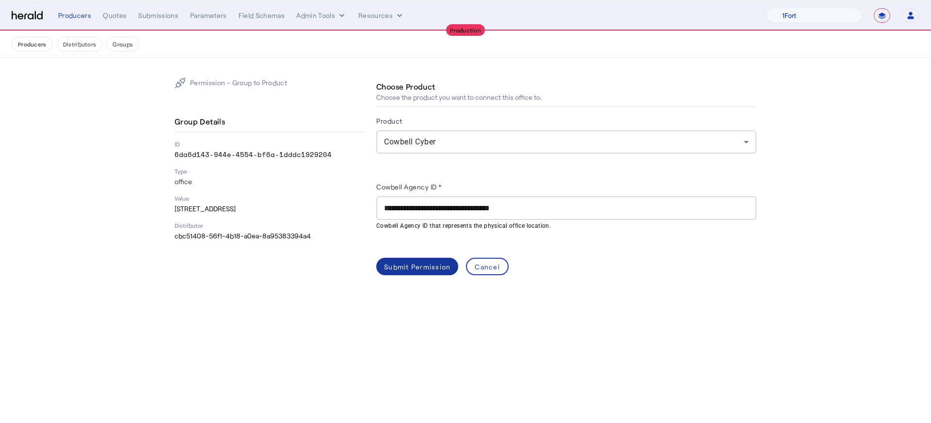
click at [400, 263] on div "Submit Permission" at bounding box center [417, 267] width 66 height 10
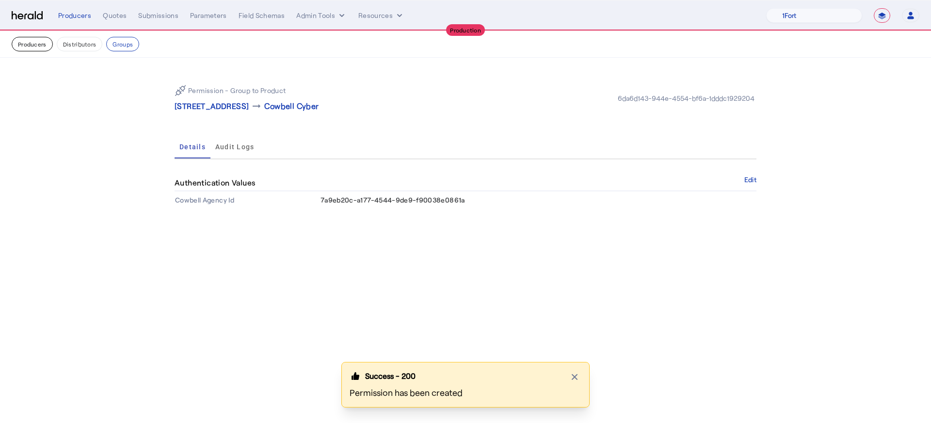
click at [46, 49] on button "Producers" at bounding box center [32, 44] width 41 height 15
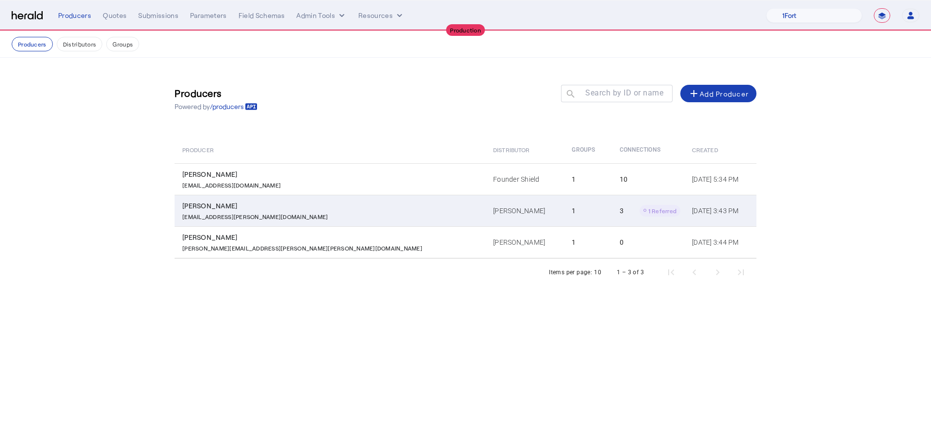
click at [564, 201] on td "1" at bounding box center [588, 211] width 48 height 32
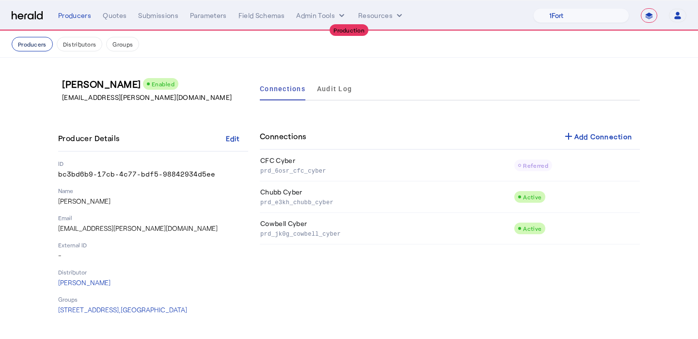
click at [27, 44] on button "Producers" at bounding box center [32, 44] width 41 height 15
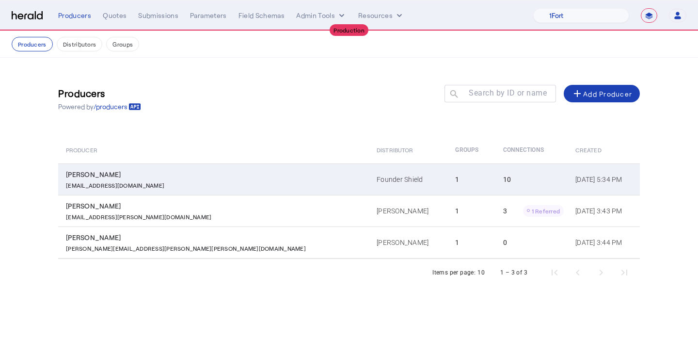
click at [369, 183] on td "Founder Shield" at bounding box center [408, 179] width 79 height 32
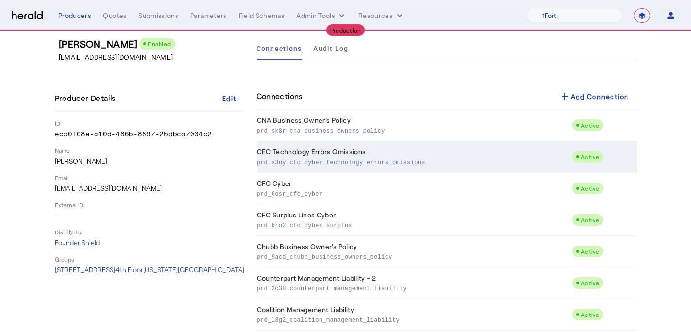
scroll to position [43, 0]
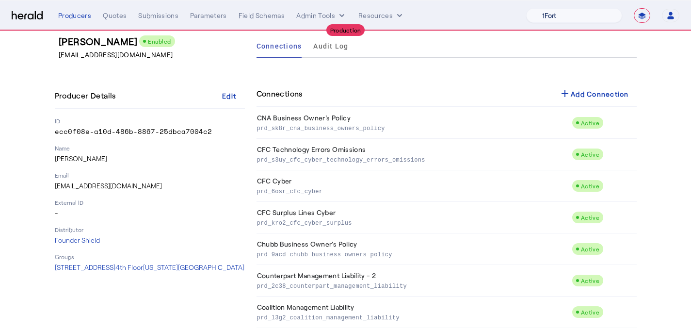
click at [558, 17] on select "1Fort Affinity Risk [PERSON_NAME] [PERSON_NAME] CRC Campus Coverage Citadel Fif…" at bounding box center [574, 15] width 96 height 15
select select "pfm_z9k1_growthmill"
click at [532, 8] on select "1Fort Affinity Risk [PERSON_NAME] [PERSON_NAME] CRC Campus Coverage Citadel Fif…" at bounding box center [574, 15] width 96 height 15
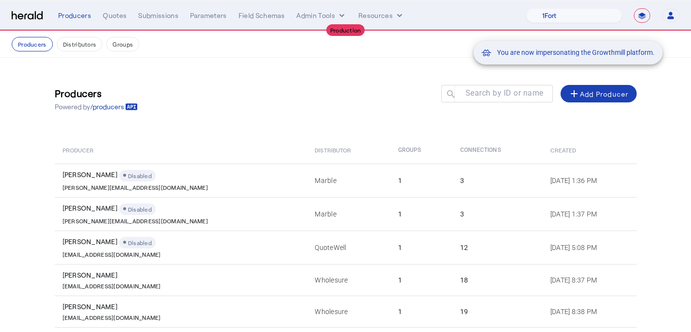
click at [120, 18] on div "You are now impersonating the Growthmill platform." at bounding box center [345, 166] width 691 height 332
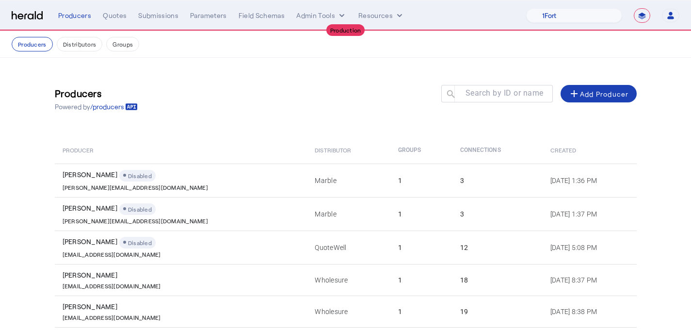
click at [119, 16] on div "Quotes" at bounding box center [115, 16] width 24 height 10
